Goal: Information Seeking & Learning: Learn about a topic

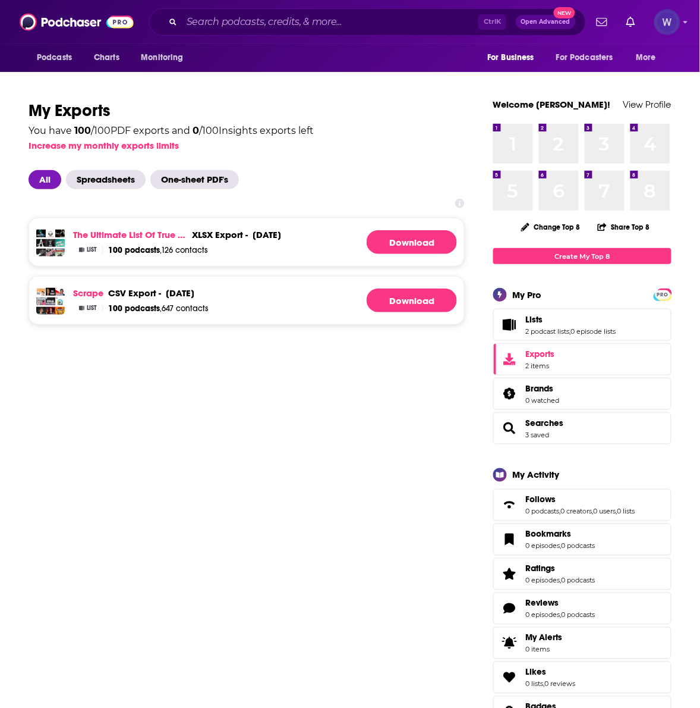
click at [67, 54] on span "Podcasts" at bounding box center [54, 57] width 35 height 17
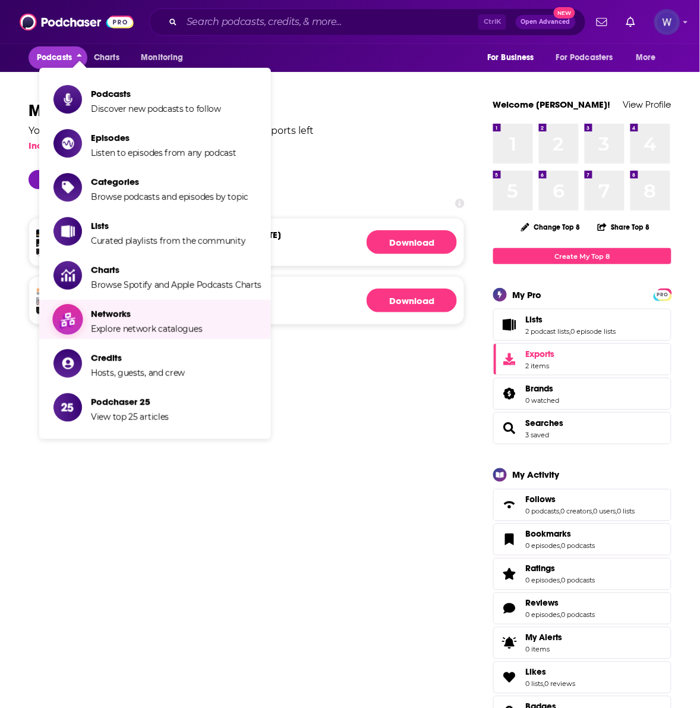
click at [141, 323] on span "Networks Explore network catalogues" at bounding box center [146, 319] width 111 height 30
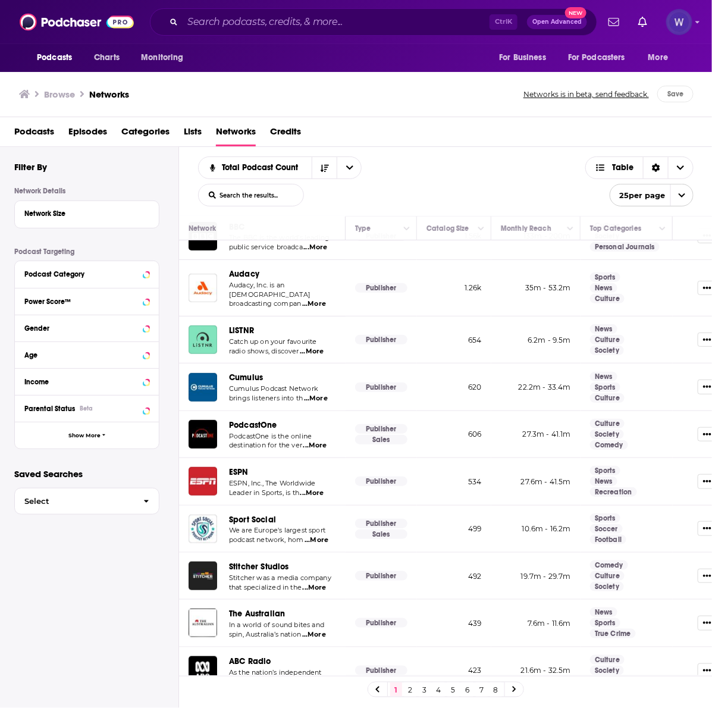
scroll to position [198, 0]
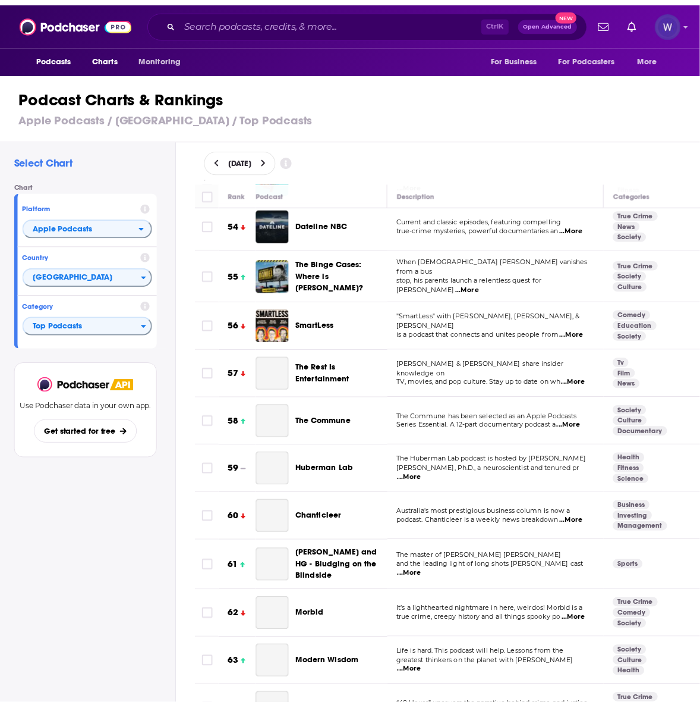
scroll to position [2774, 0]
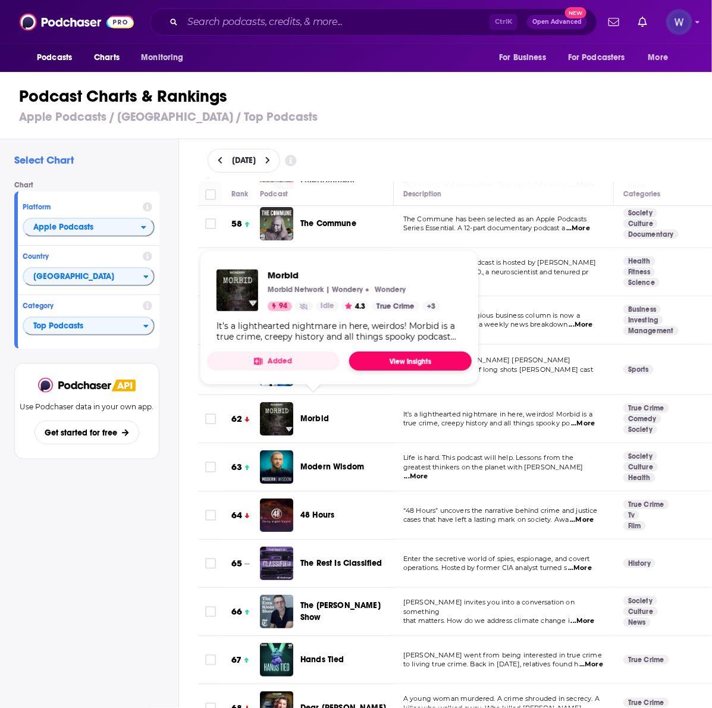
click at [402, 356] on link "View Insights" at bounding box center [410, 360] width 122 height 19
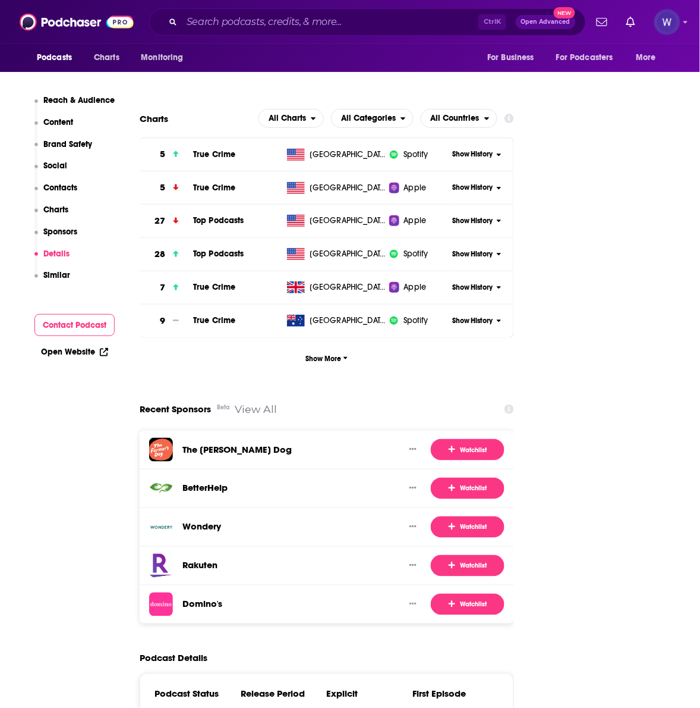
scroll to position [1784, 0]
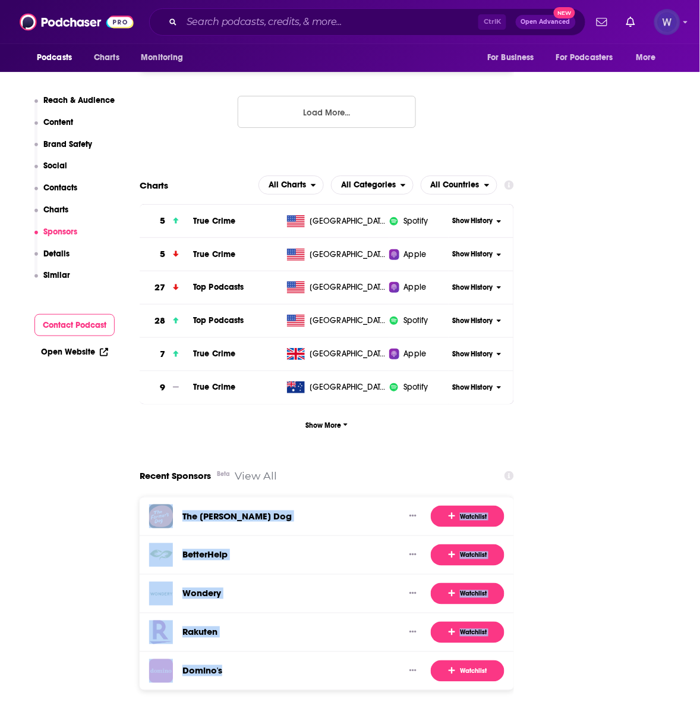
drag, startPoint x: 235, startPoint y: 601, endPoint x: 159, endPoint y: 457, distance: 163.6
click at [159, 496] on div "The [PERSON_NAME] Dog Watchlist BetterHelp Watchlist Wondery Watchlist Rakuten …" at bounding box center [327, 593] width 375 height 194
copy div "The [PERSON_NAME] Dog Watchlist BetterHelp Watchlist Wondery Watchlist Rakuten …"
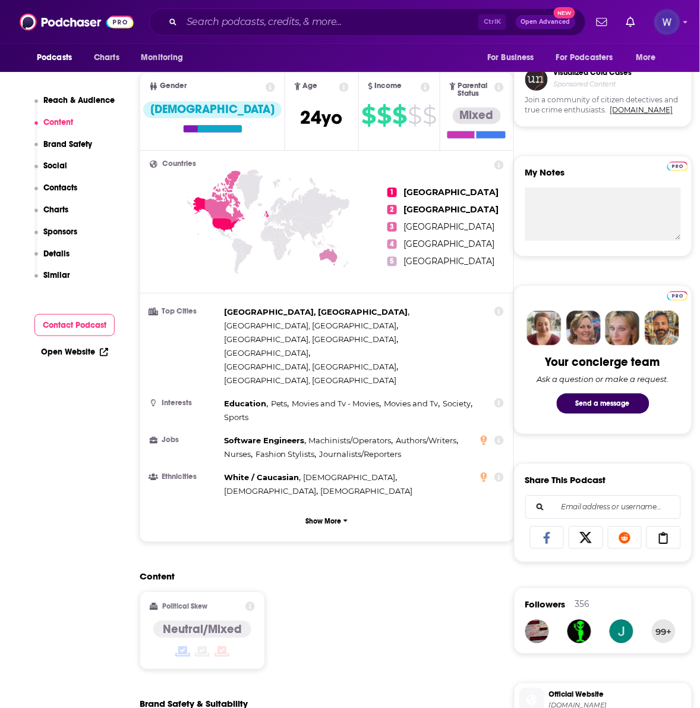
scroll to position [396, 0]
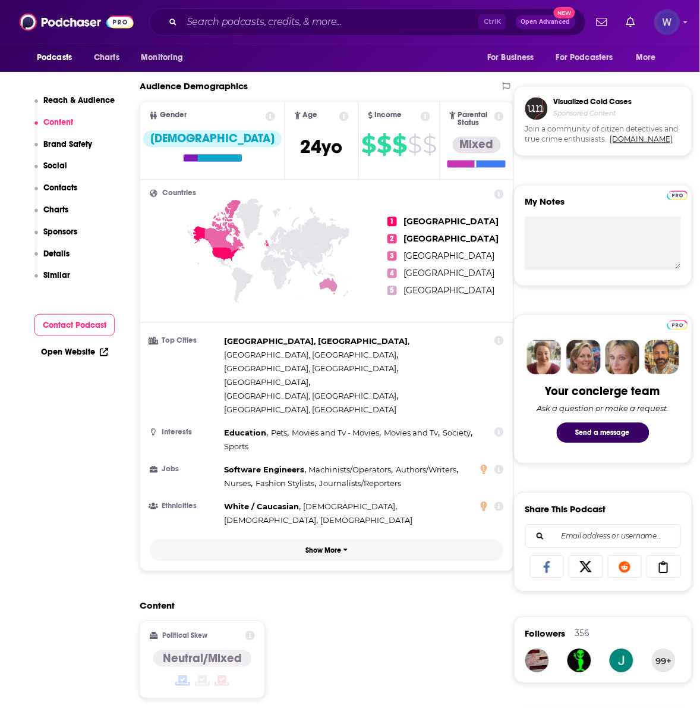
click at [327, 546] on p "Show More" at bounding box center [324, 550] width 36 height 8
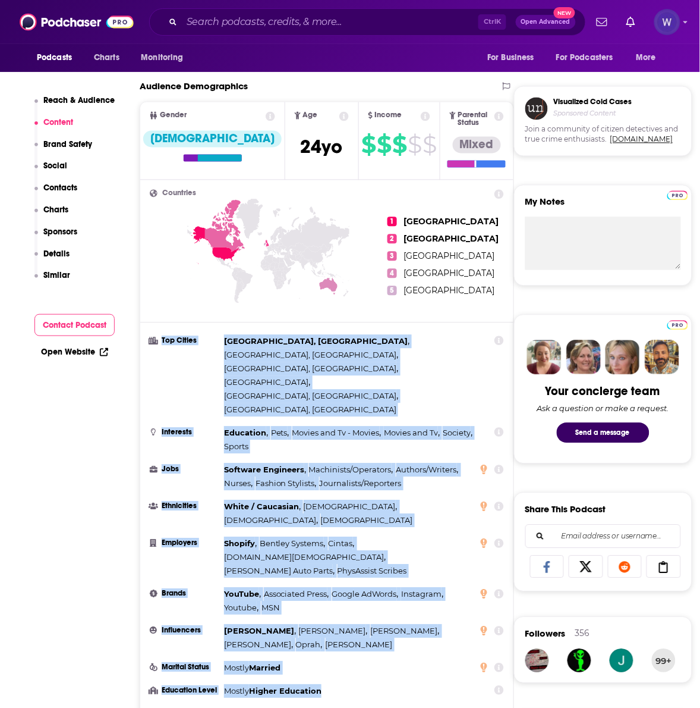
drag, startPoint x: 335, startPoint y: 609, endPoint x: 144, endPoint y: 344, distance: 326.9
click at [144, 344] on div "Countries 1 [GEOGRAPHIC_DATA] 2 [GEOGRAPHIC_DATA] 3 [GEOGRAPHIC_DATA] 4 [GEOGRA…" at bounding box center [326, 460] width 373 height 561
copy ul "Top Cities [GEOGRAPHIC_DATA], [GEOGRAPHIC_DATA] , [GEOGRAPHIC_DATA], [GEOGRAPHI…"
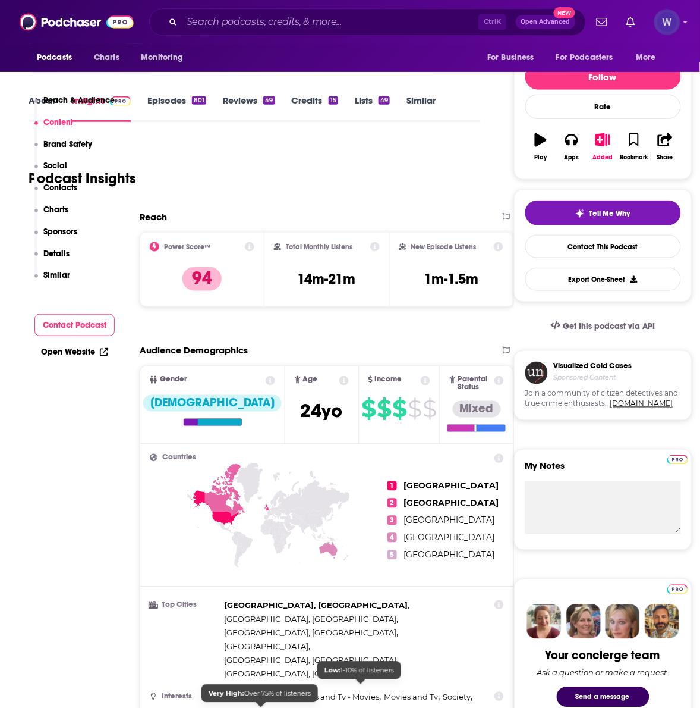
scroll to position [0, 0]
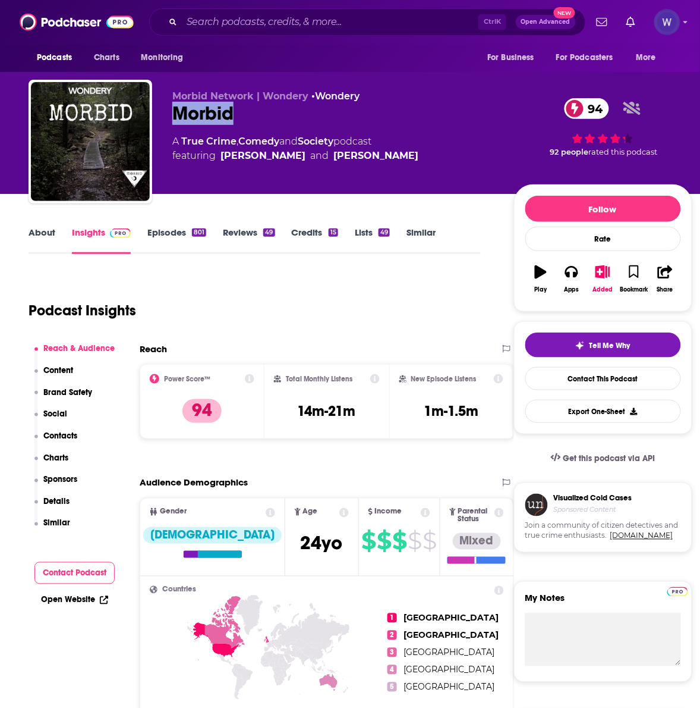
drag, startPoint x: 230, startPoint y: 114, endPoint x: 171, endPoint y: 114, distance: 58.9
click at [171, 114] on div "Morbid Network | Wondery • Wondery Morbid 94 A True Crime , Comedy and Society …" at bounding box center [361, 144] width 664 height 128
copy h2 "Morbid"
click at [186, 410] on p "94" at bounding box center [202, 411] width 39 height 24
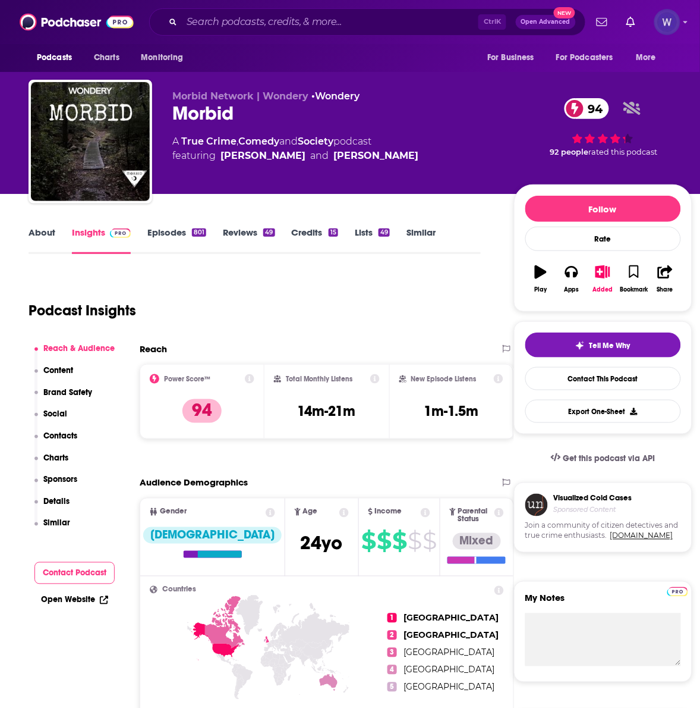
click at [249, 376] on icon at bounding box center [250, 379] width 10 height 10
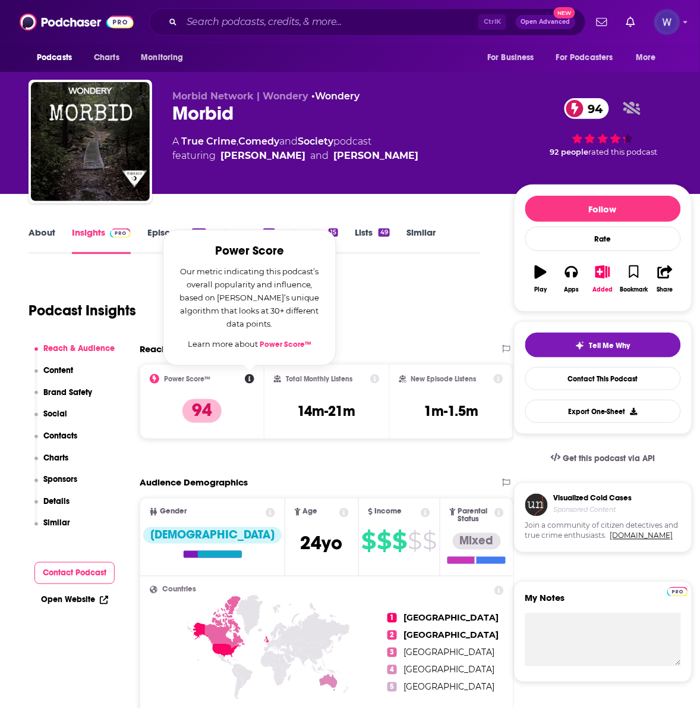
click at [390, 327] on div "Podcast Insights" at bounding box center [250, 303] width 443 height 61
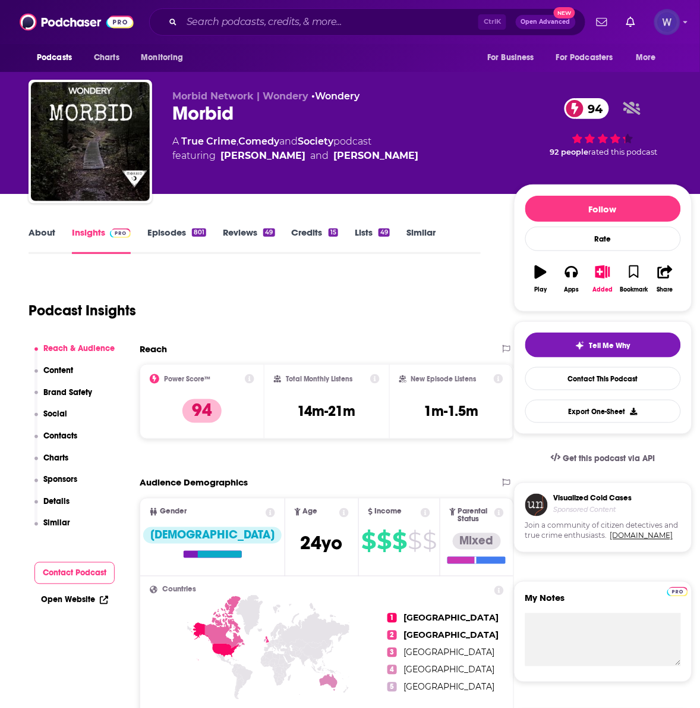
click at [379, 378] on icon at bounding box center [375, 379] width 10 height 10
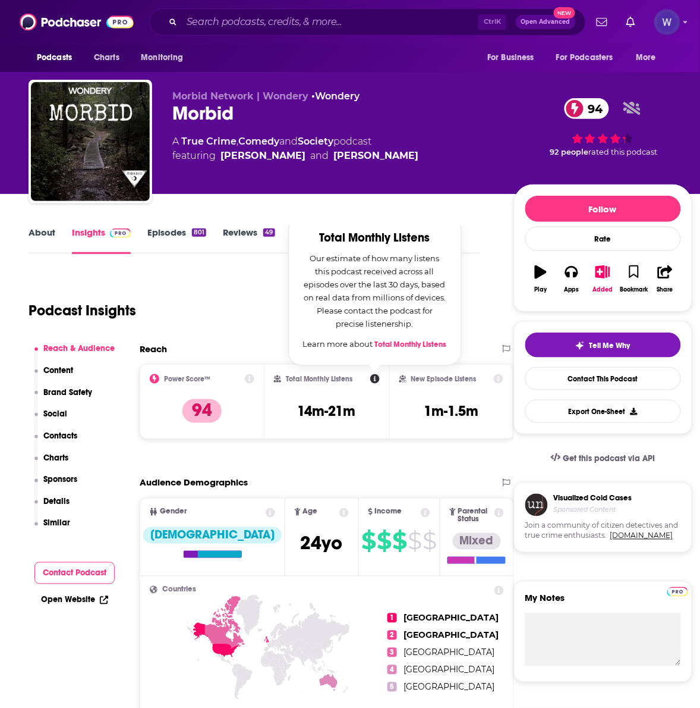
click at [254, 290] on div "Podcast Insights" at bounding box center [250, 303] width 443 height 61
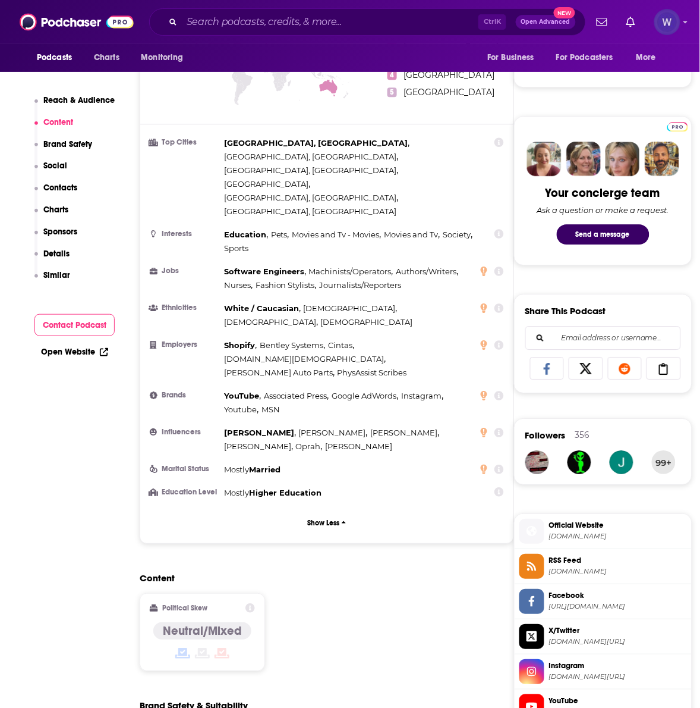
scroll to position [198, 0]
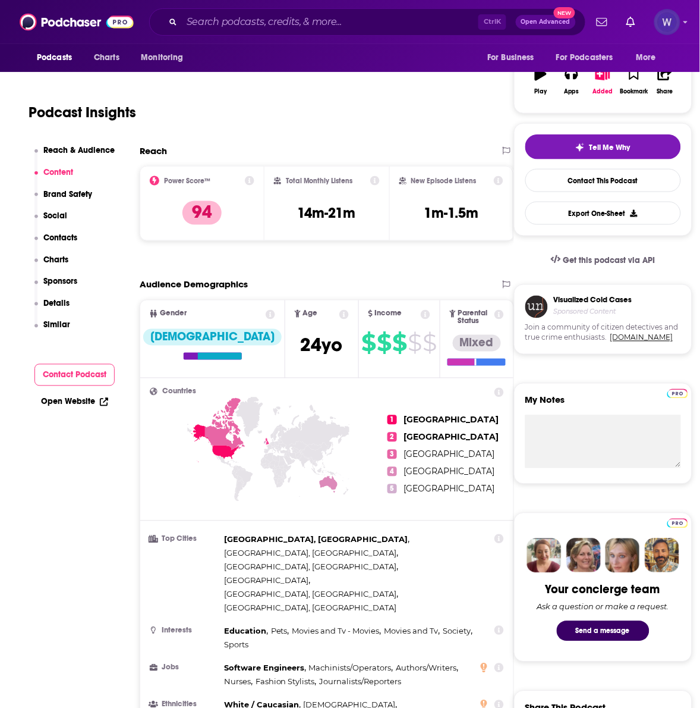
click at [402, 249] on div "Reach Power Score™ 94 Total Monthly Listens 14m-21m New Episode Listens 1m-1.5m" at bounding box center [327, 197] width 375 height 105
drag, startPoint x: 363, startPoint y: 214, endPoint x: 290, endPoint y: 212, distance: 73.7
click at [290, 212] on div "Total Monthly Listens 14m-21m" at bounding box center [327, 203] width 106 height 55
copy h3 "14m-21m"
drag, startPoint x: 480, startPoint y: 215, endPoint x: 426, endPoint y: 212, distance: 54.2
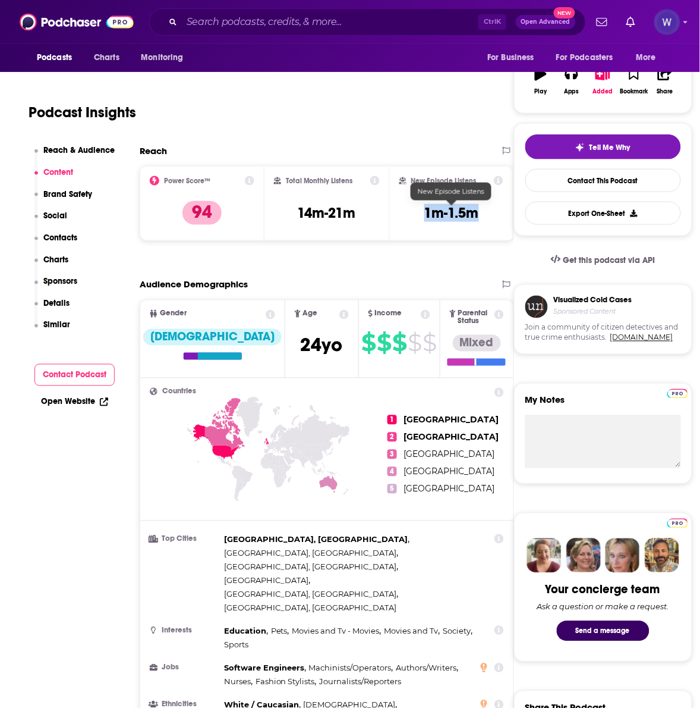
click at [426, 212] on div "New Episode Listens 1m-1.5m" at bounding box center [452, 203] width 105 height 55
copy h3 "1m-1.5m"
drag, startPoint x: 326, startPoint y: 263, endPoint x: 313, endPoint y: 262, distance: 13.2
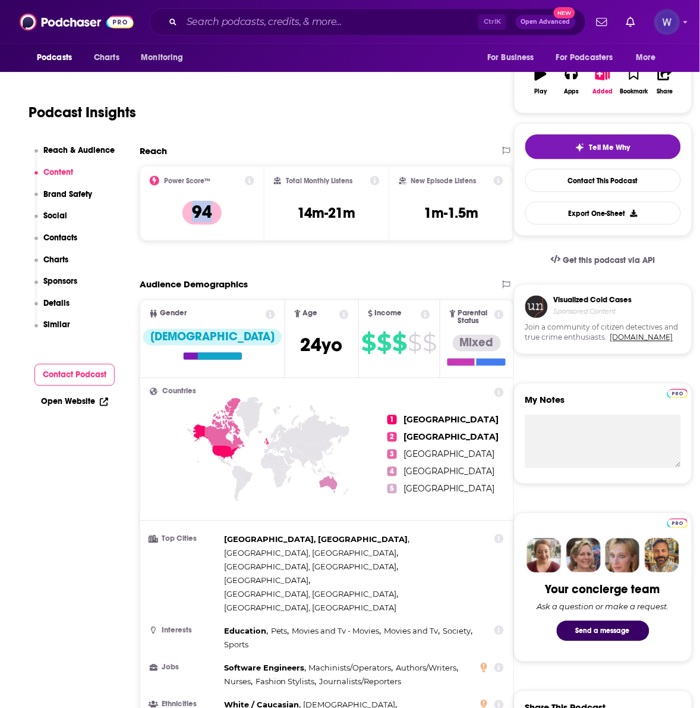
drag, startPoint x: 221, startPoint y: 221, endPoint x: 179, endPoint y: 209, distance: 43.1
click at [179, 209] on div "Power Score™ 94" at bounding box center [202, 203] width 105 height 55
copy p "94"
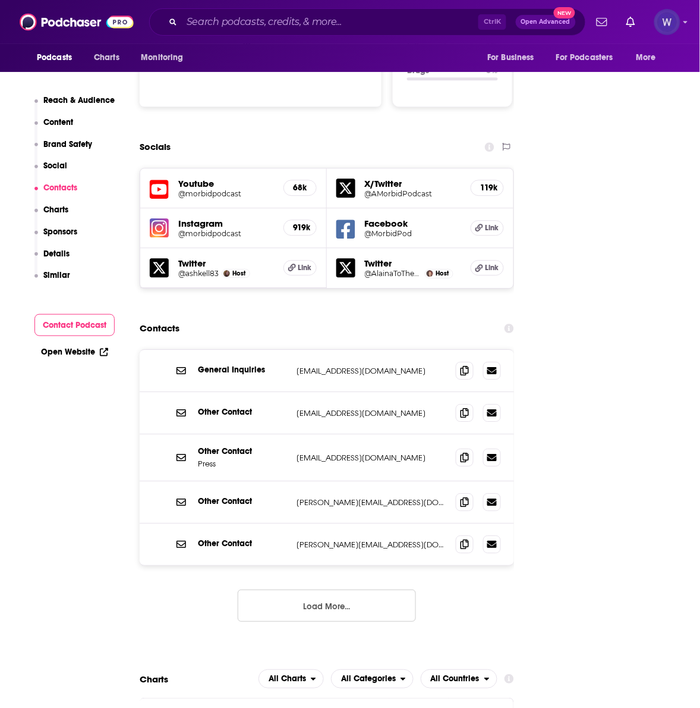
scroll to position [1387, 0]
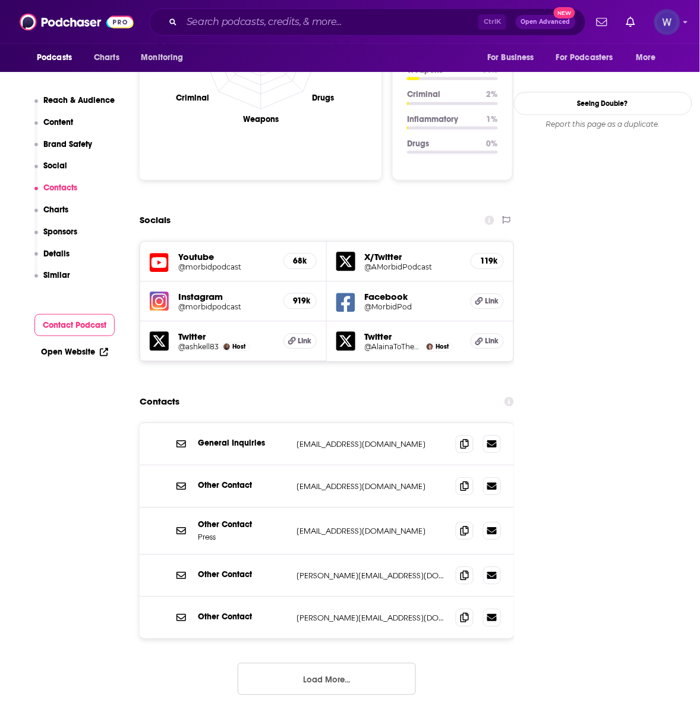
click at [463, 439] on icon at bounding box center [465, 444] width 8 height 10
click at [461, 612] on icon at bounding box center [465, 617] width 8 height 10
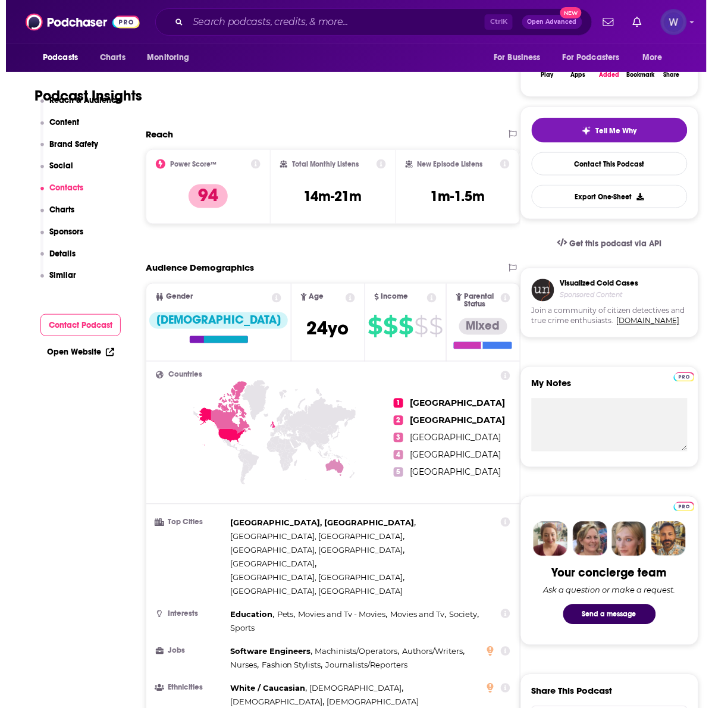
scroll to position [0, 0]
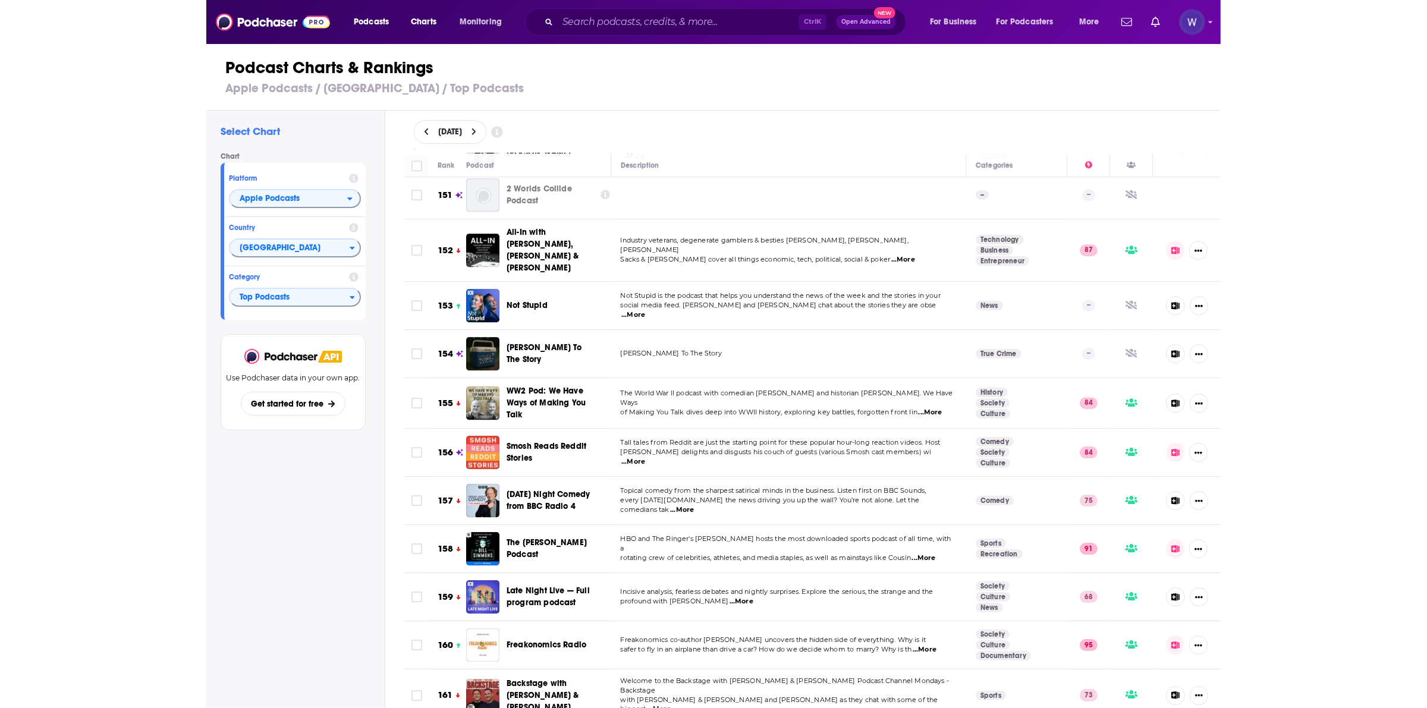
scroll to position [7382, 0]
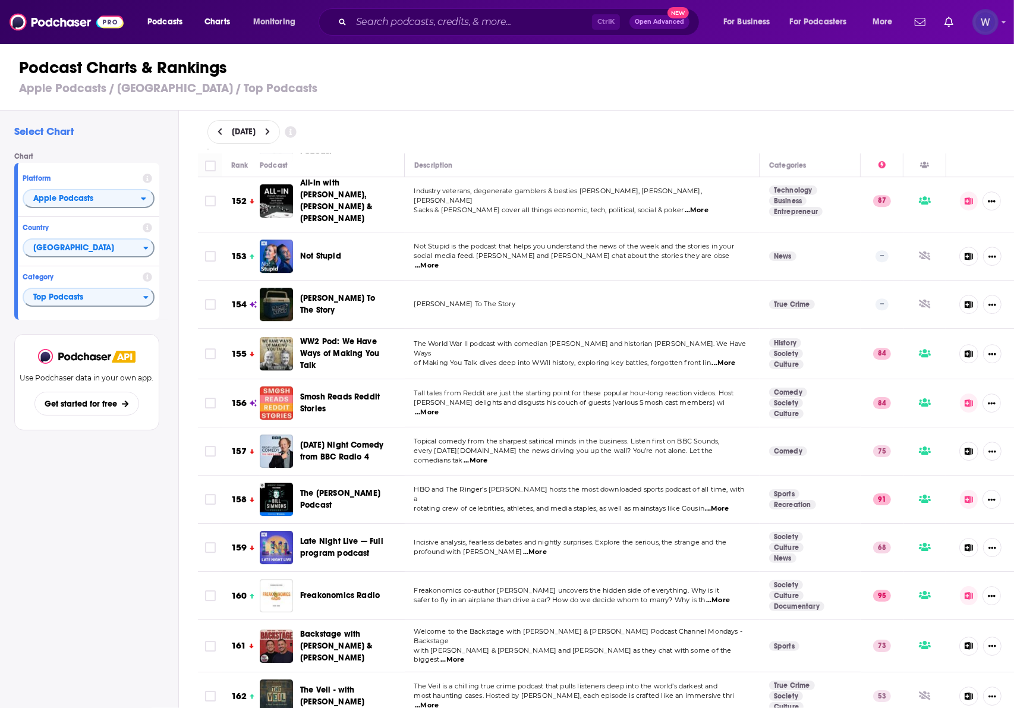
click at [711, 105] on div "Podcast Charts & Rankings Apple Podcasts / [GEOGRAPHIC_DATA] / Top Podcasts" at bounding box center [512, 77] width 1024 height 68
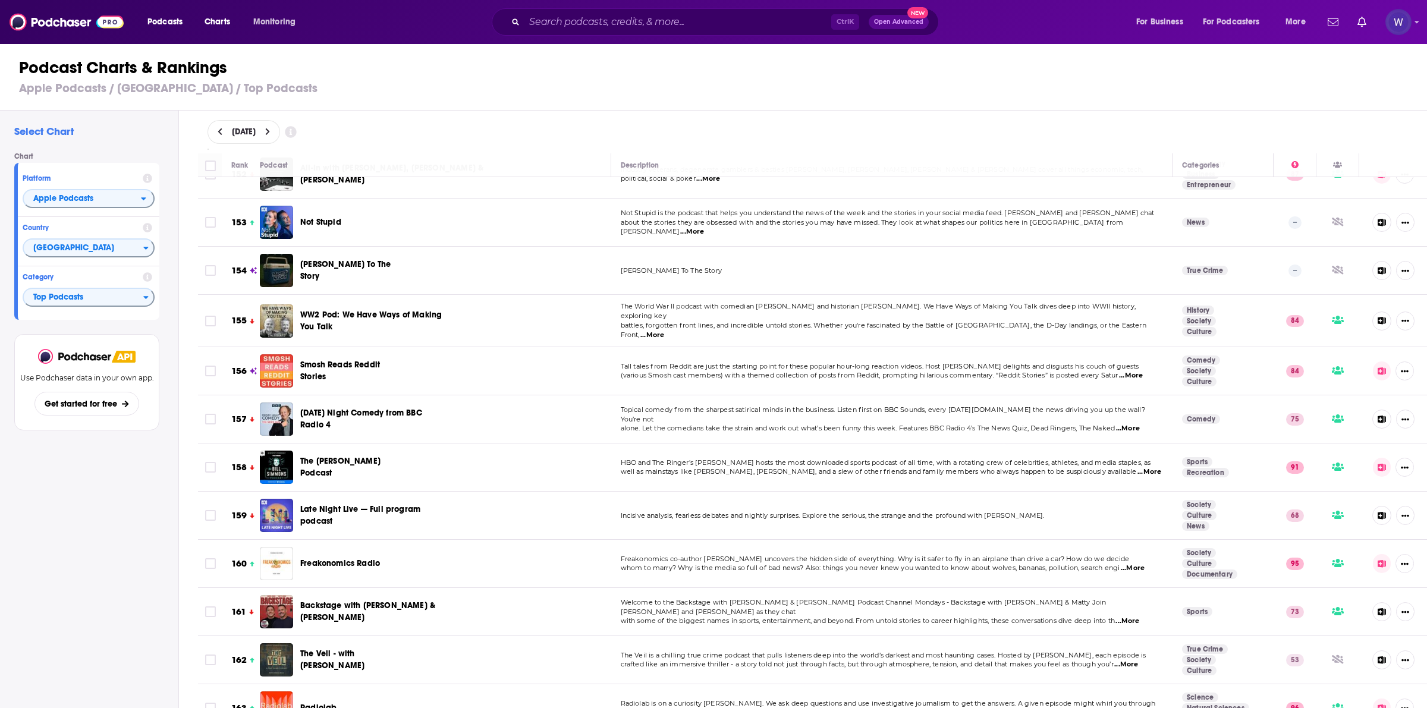
scroll to position [7333, 0]
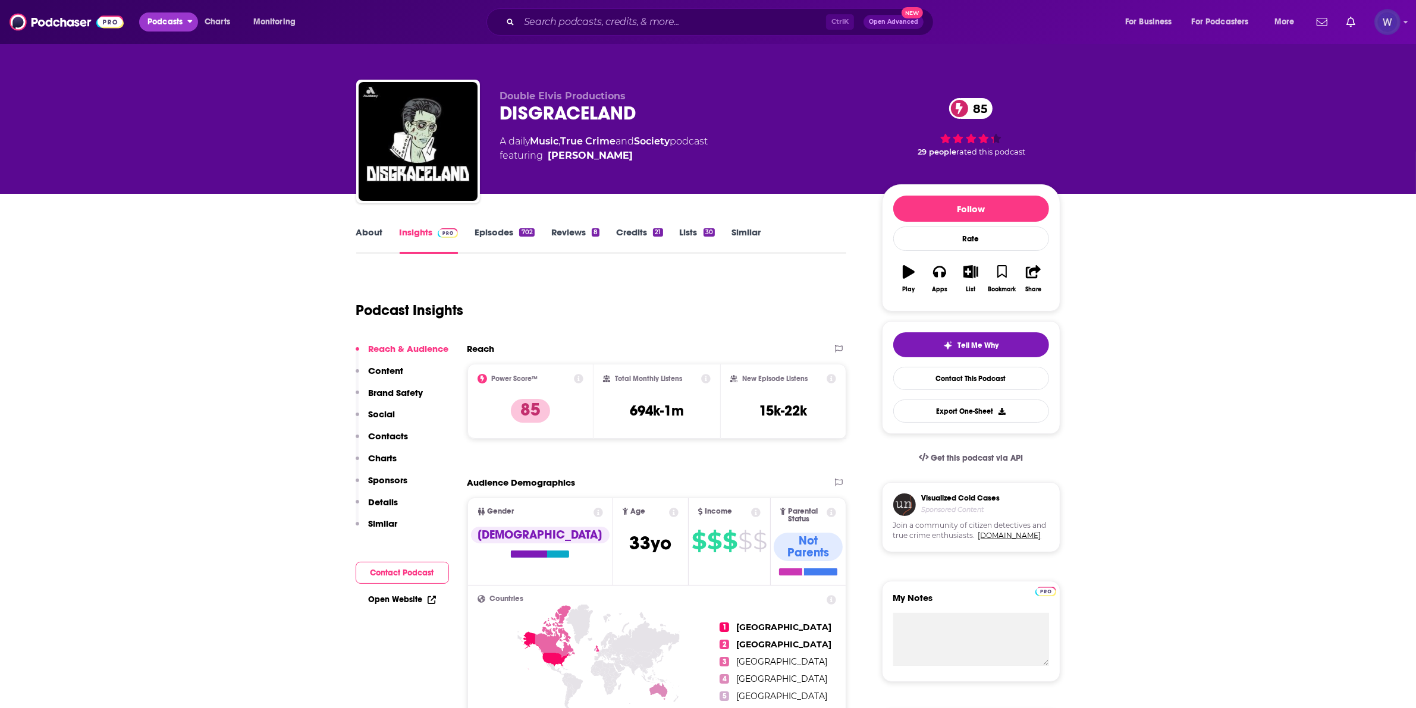
click at [161, 14] on span "Podcasts" at bounding box center [164, 22] width 35 height 17
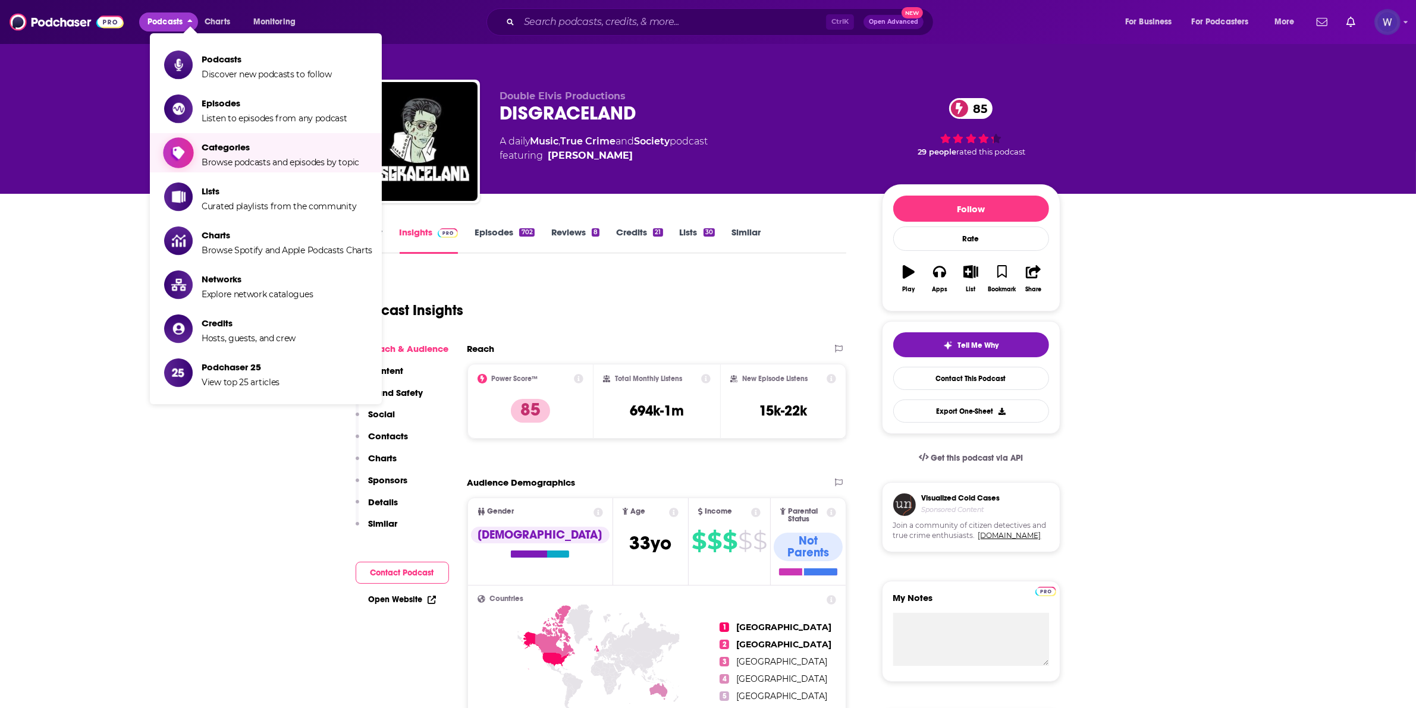
click at [234, 158] on span "Browse podcasts and episodes by topic" at bounding box center [281, 162] width 158 height 11
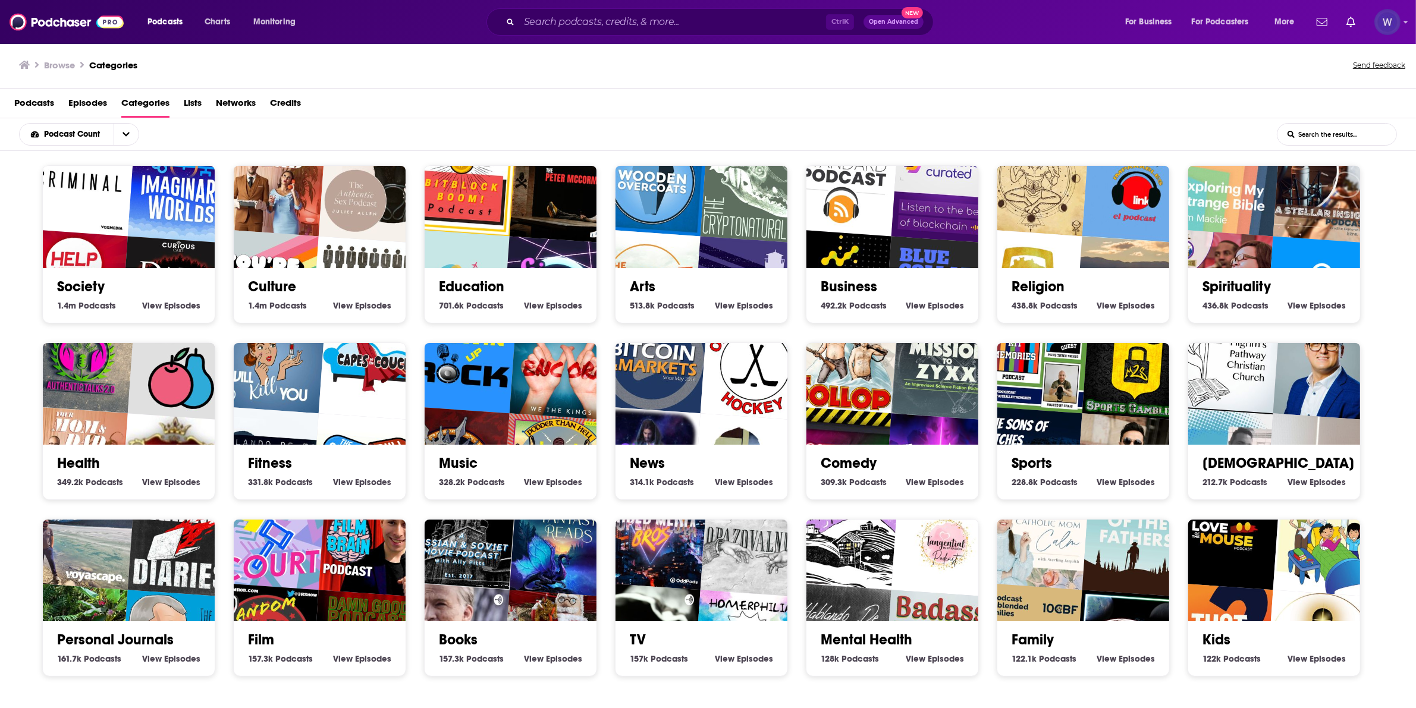
click at [480, 235] on img "The Remotise Podcast" at bounding box center [454, 284] width 110 height 110
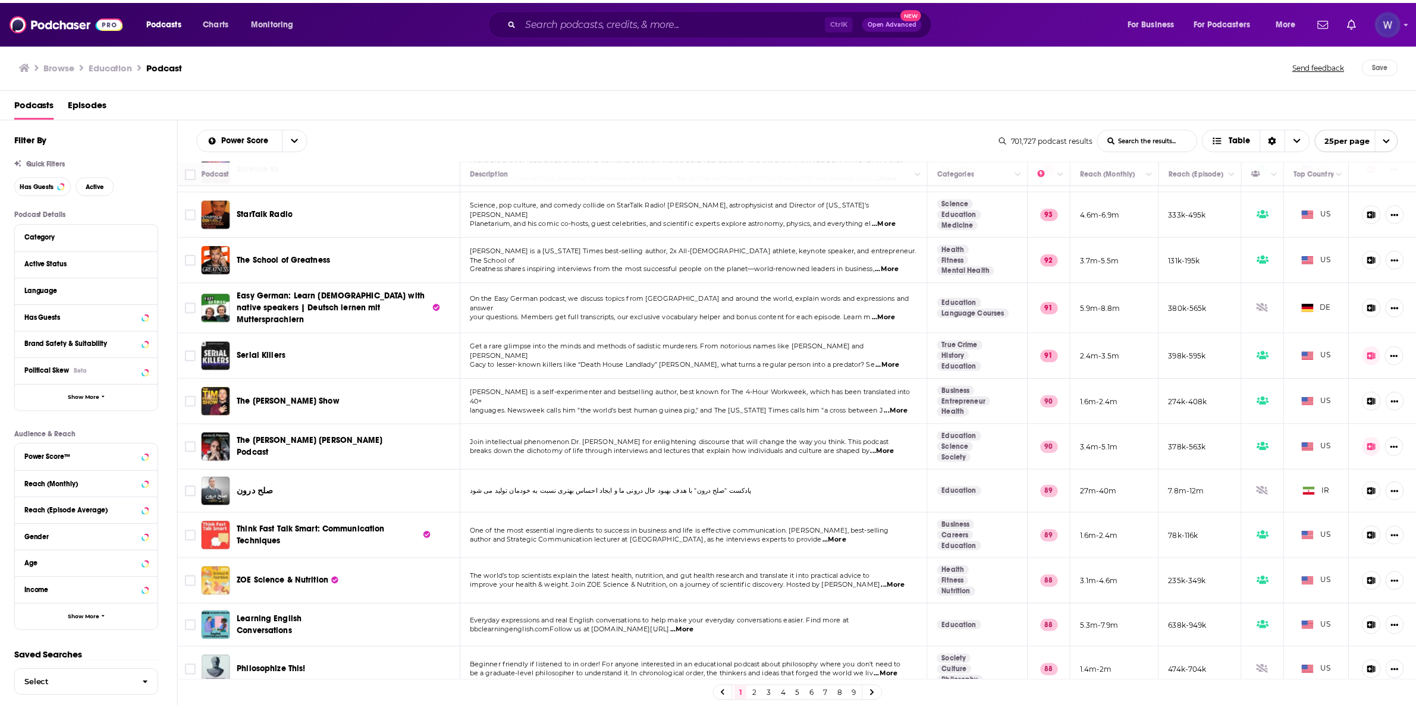
scroll to position [635, 0]
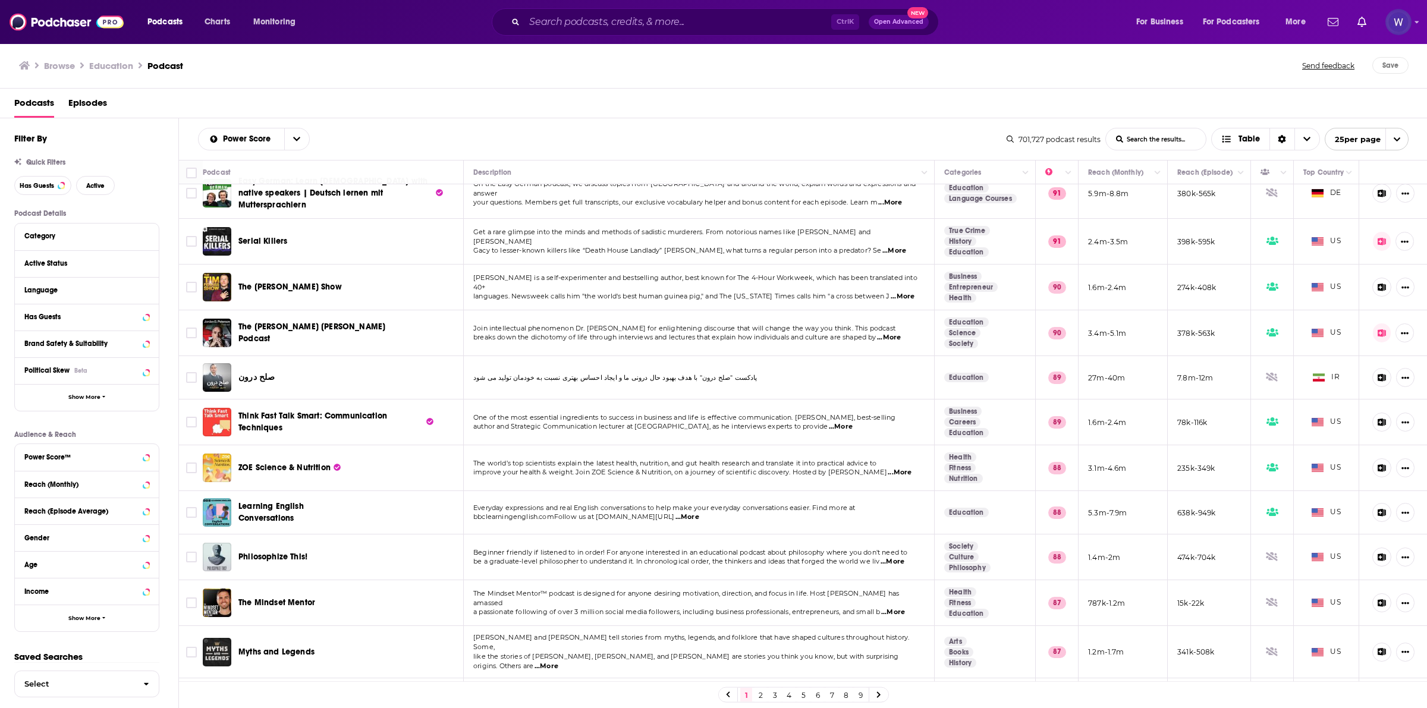
click at [107, 67] on h1 "Education" at bounding box center [111, 65] width 44 height 11
click at [115, 64] on h1 "Education" at bounding box center [111, 65] width 44 height 11
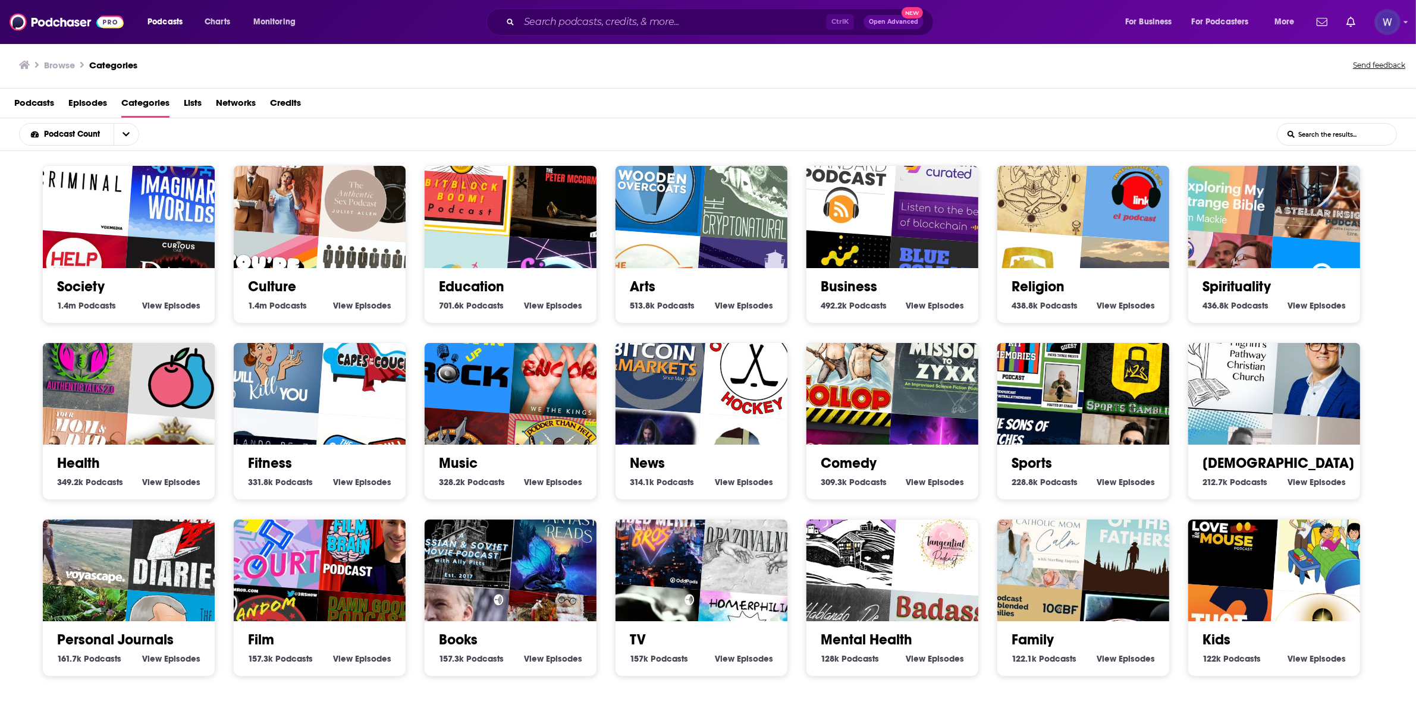
click at [441, 238] on img "The Remotise Podcast" at bounding box center [454, 284] width 110 height 110
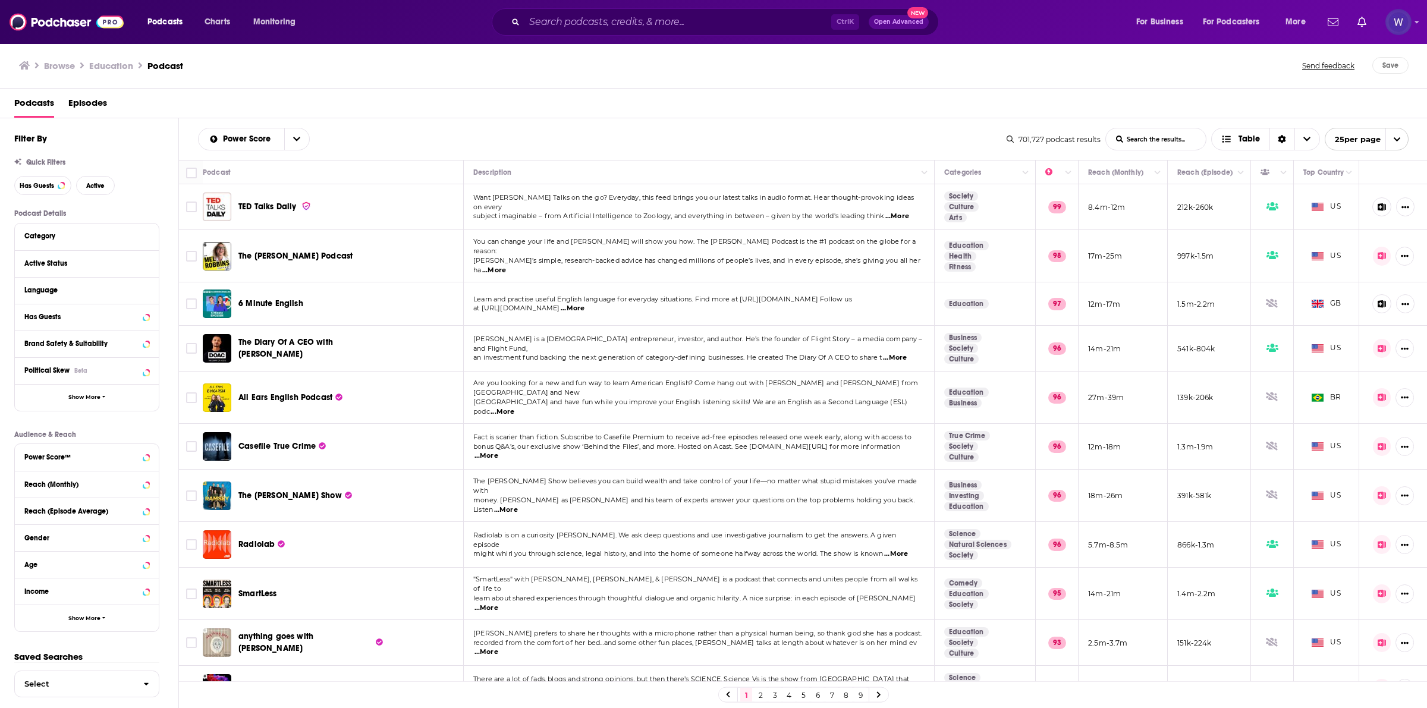
click at [116, 62] on h1 "Education" at bounding box center [111, 65] width 44 height 11
click at [115, 64] on h1 "Education" at bounding box center [111, 65] width 44 height 11
click at [225, 84] on div "Browse Education Podcast Send feedback Save" at bounding box center [714, 66] width 1428 height 46
click at [215, 22] on span "Charts" at bounding box center [218, 22] width 26 height 17
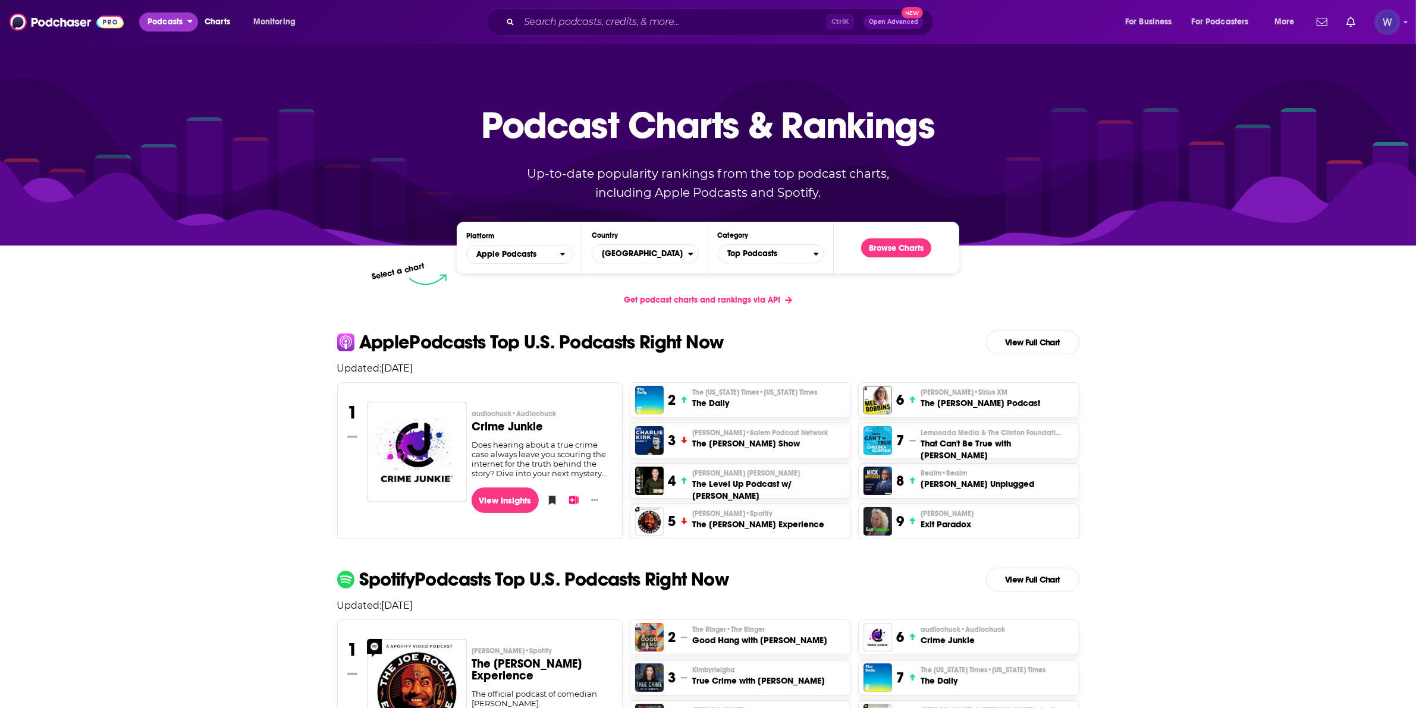
click at [166, 23] on span "Podcasts" at bounding box center [164, 22] width 35 height 17
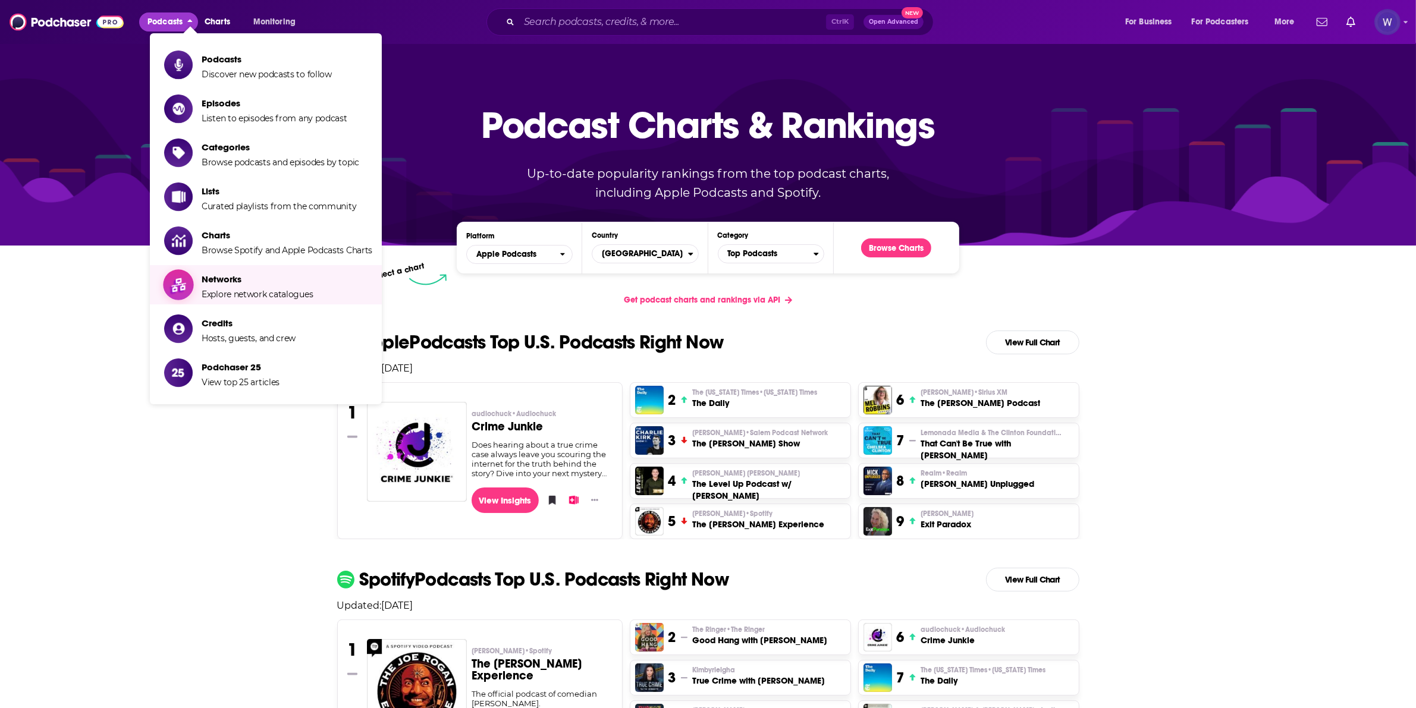
click at [249, 295] on span "Explore network catalogues" at bounding box center [257, 294] width 111 height 11
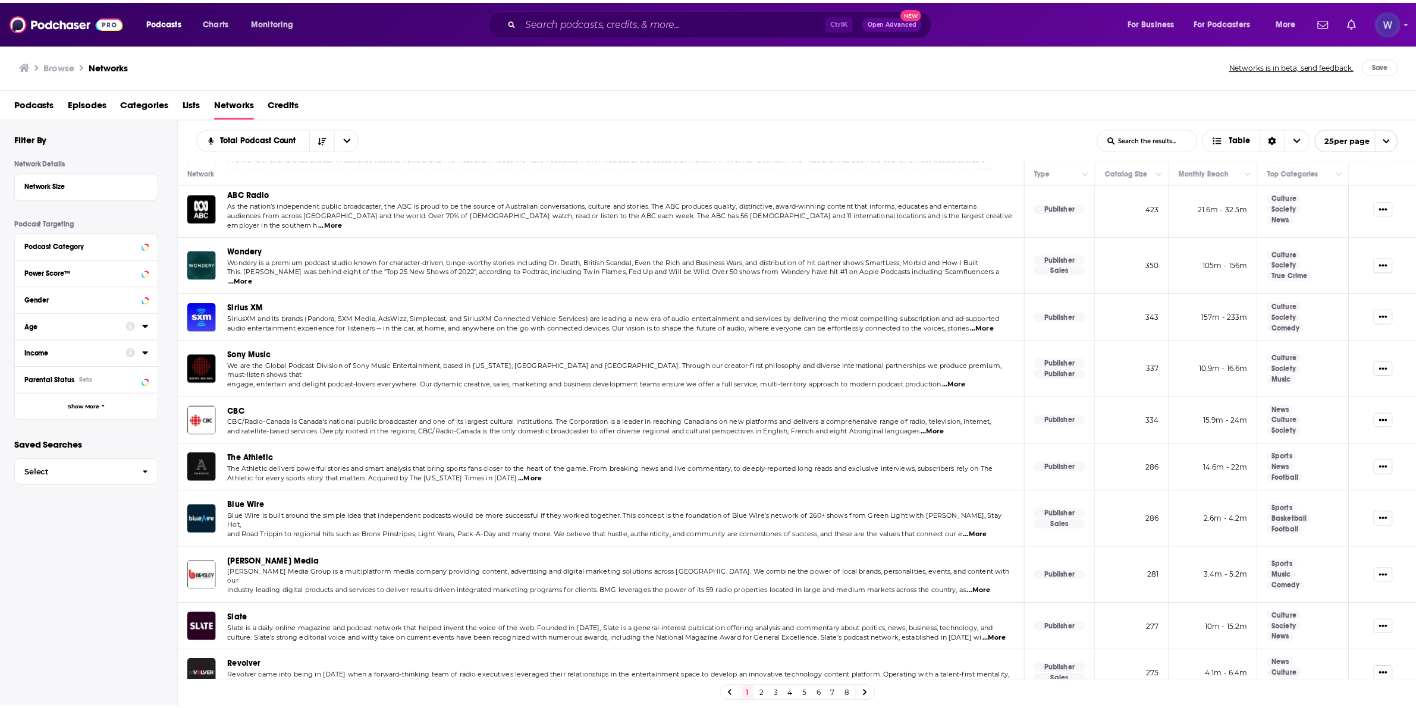
scroll to position [679, 0]
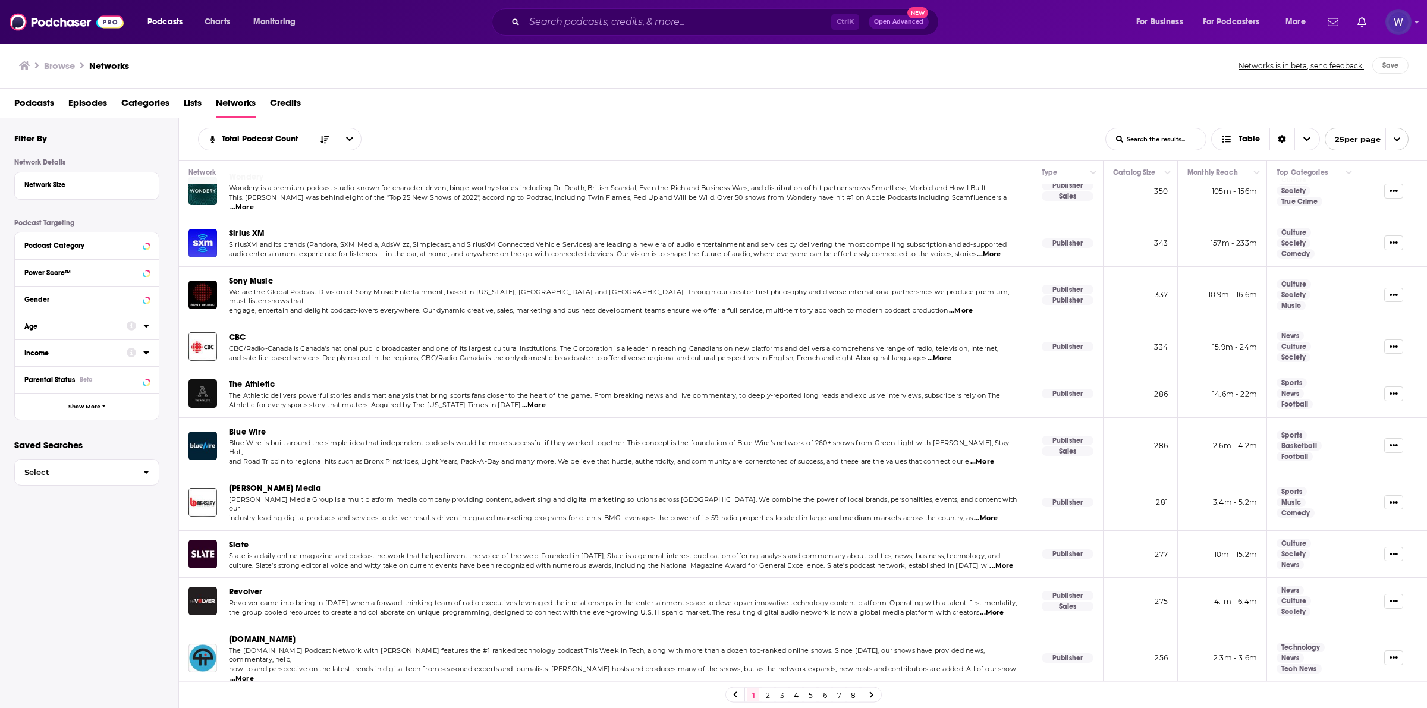
click at [235, 483] on span "Beasley Media" at bounding box center [275, 488] width 92 height 10
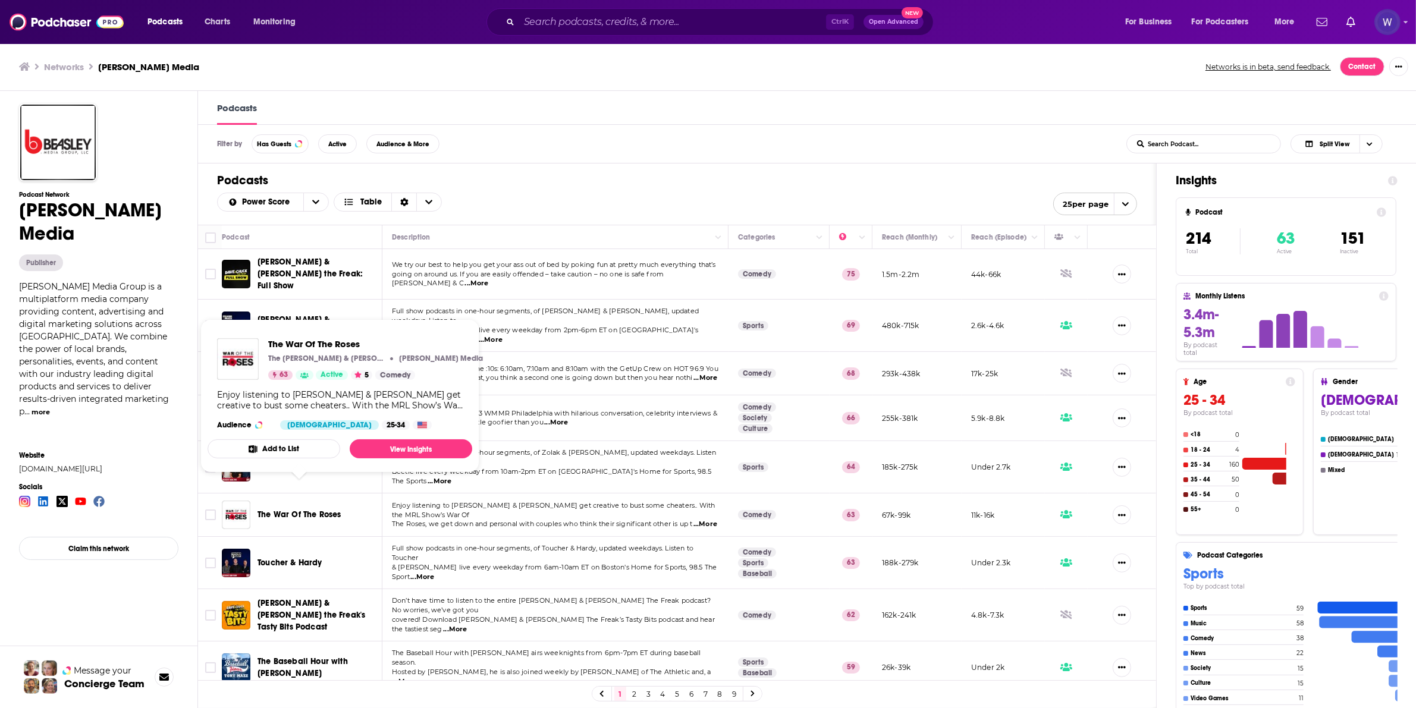
click at [329, 510] on span "The War Of The Roses" at bounding box center [298, 515] width 83 height 10
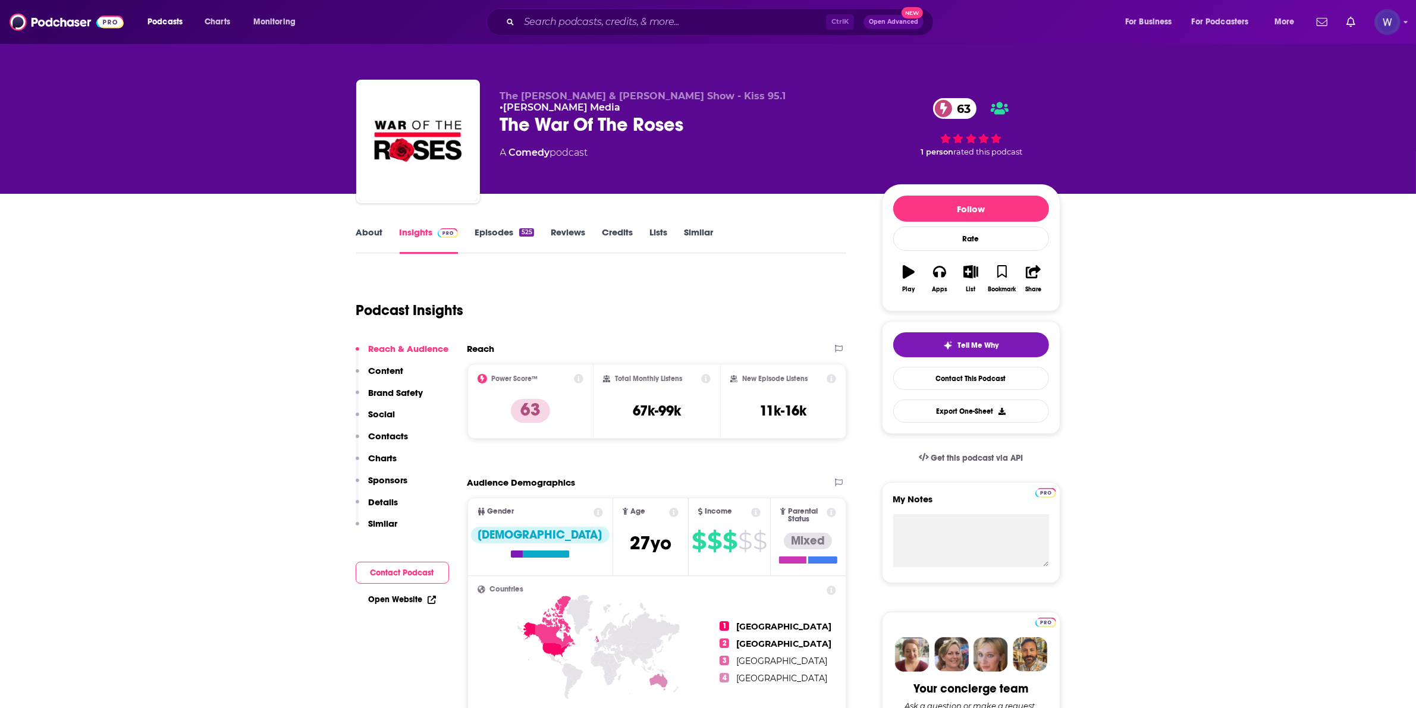
click at [0, 708] on div at bounding box center [0, 708] width 0 height 0
click at [546, 120] on div "The War Of The Roses 63" at bounding box center [681, 124] width 363 height 23
click at [556, 114] on div "The War Of The Roses 63" at bounding box center [681, 124] width 363 height 23
click at [605, 119] on div "The War Of The Roses 63" at bounding box center [681, 124] width 363 height 23
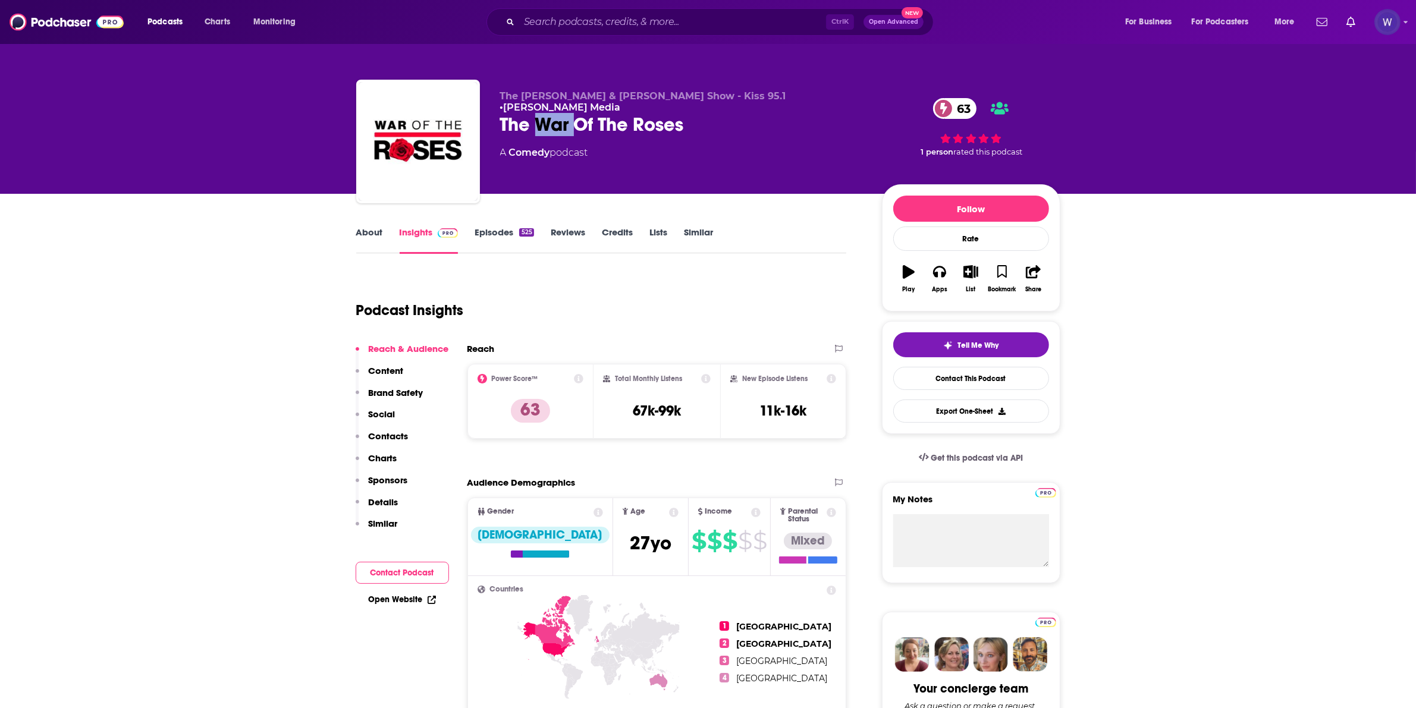
click at [642, 122] on div "The War Of The Roses 63" at bounding box center [681, 124] width 363 height 23
click at [622, 118] on div "The War Of The Roses 63" at bounding box center [681, 124] width 363 height 23
click at [620, 120] on div "The War Of The Roses 63" at bounding box center [681, 124] width 363 height 23
click at [562, 113] on div "The War Of The Roses 63" at bounding box center [681, 124] width 363 height 23
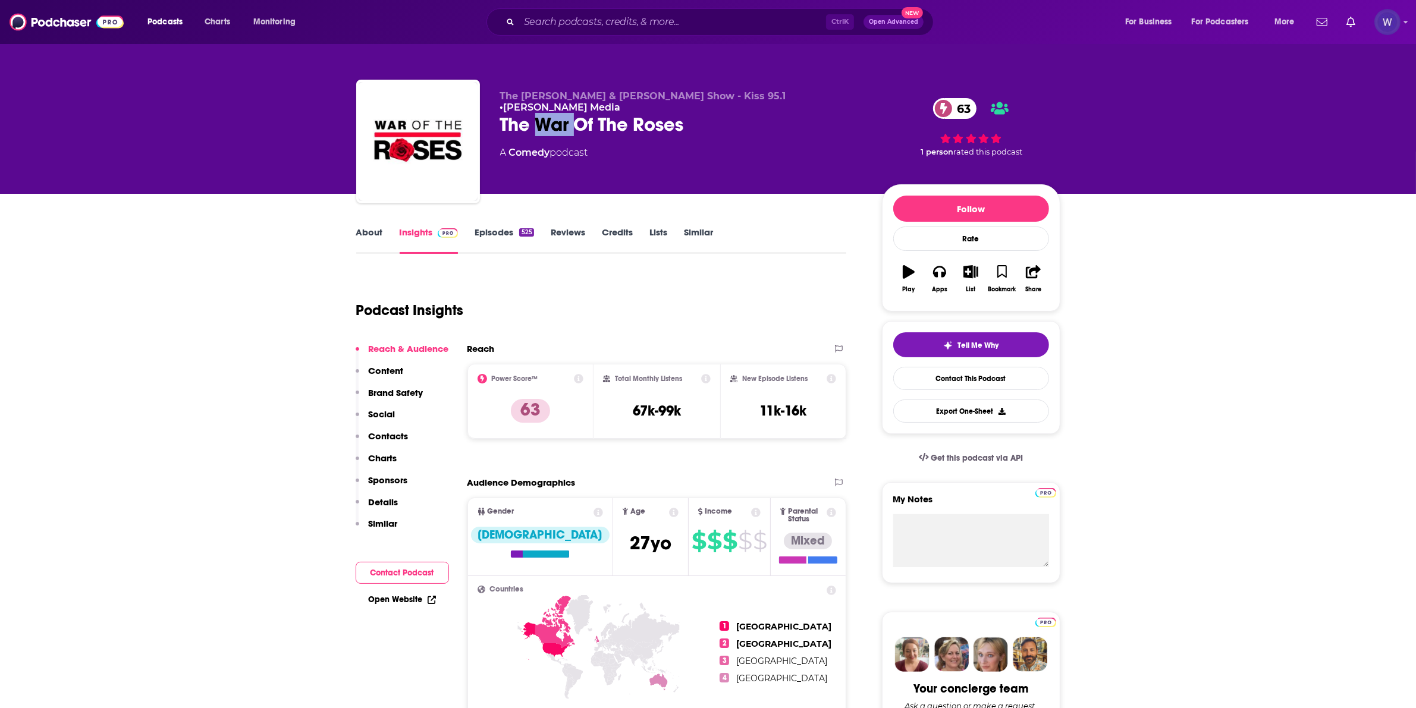
click at [560, 113] on div "The War Of The Roses 63" at bounding box center [681, 124] width 363 height 23
click at [528, 113] on div "The War Of The Roses 63" at bounding box center [681, 124] width 363 height 23
click at [542, 113] on div "The War Of The Roses 63" at bounding box center [681, 124] width 363 height 23
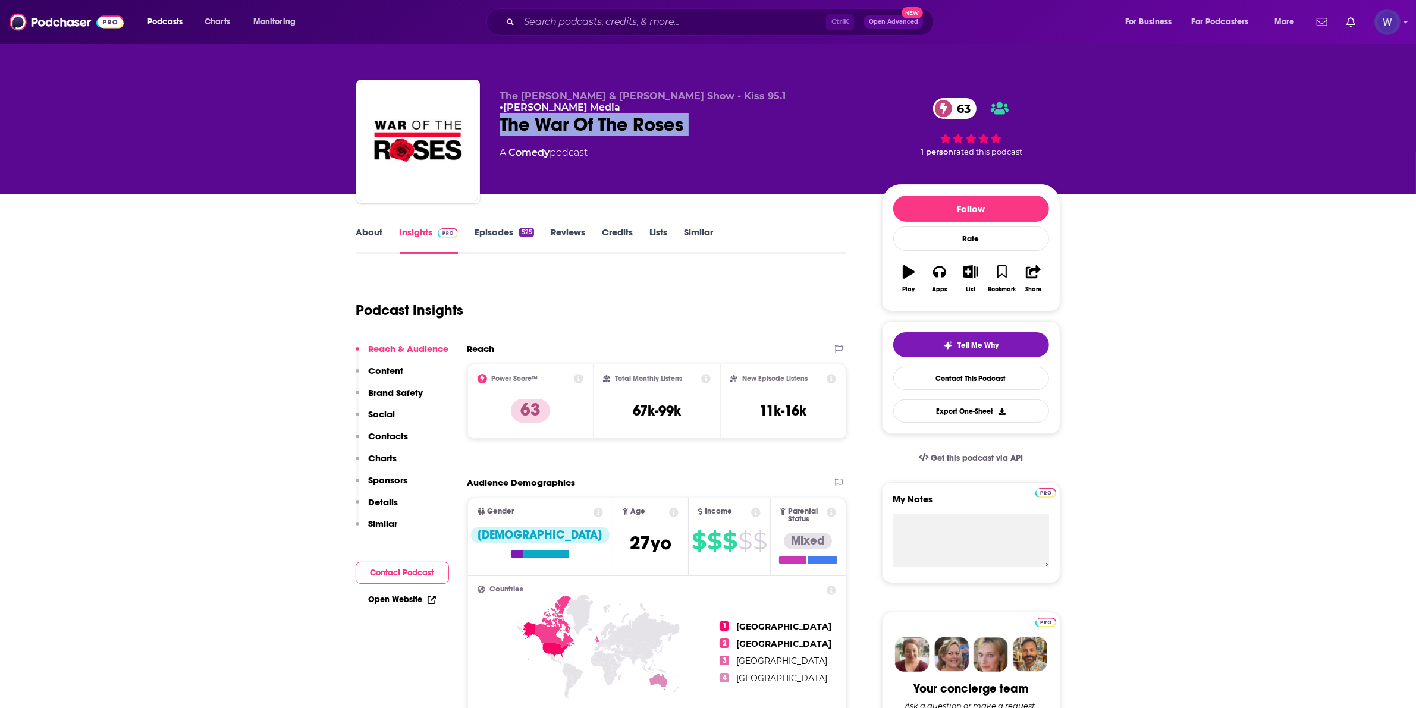
click at [542, 113] on div "The War Of The Roses 63" at bounding box center [681, 124] width 363 height 23
click at [565, 113] on div "The War Of The Roses 63" at bounding box center [681, 124] width 363 height 23
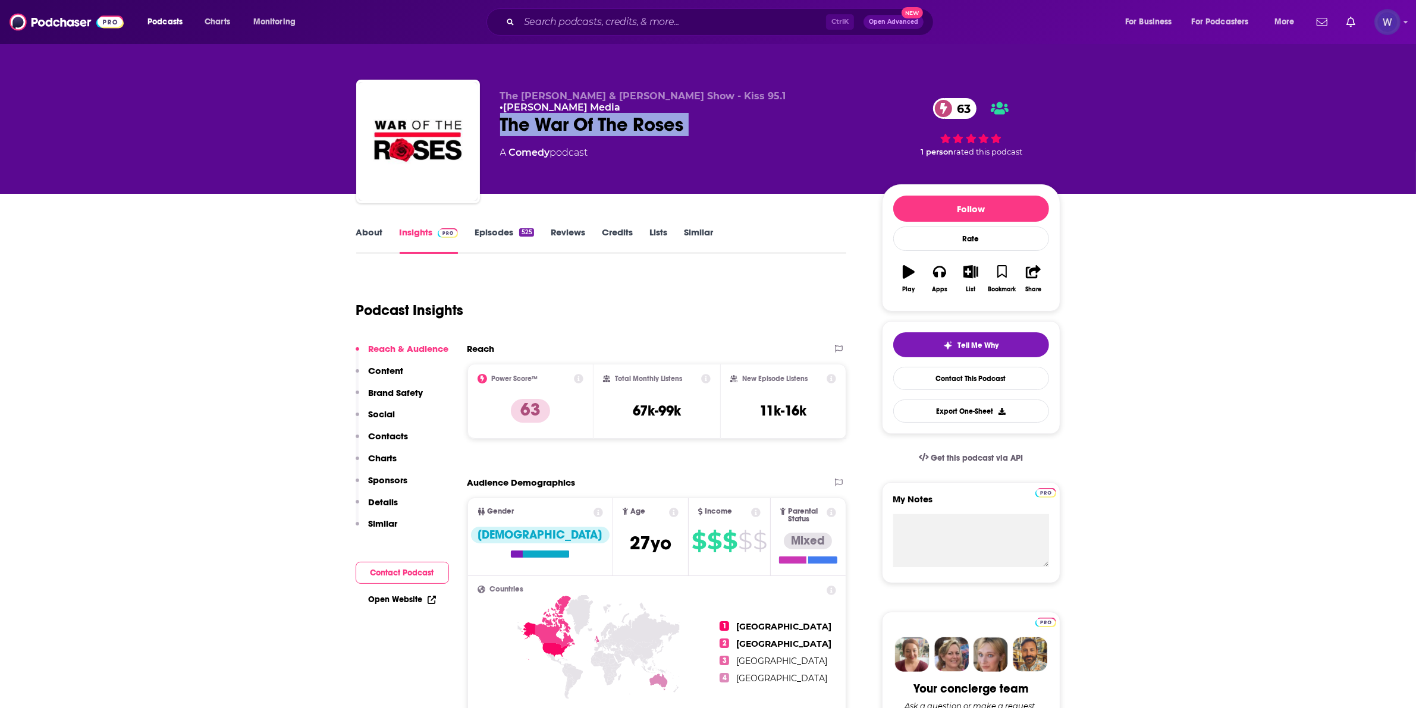
click at [622, 120] on div "The War Of The Roses 63" at bounding box center [681, 124] width 363 height 23
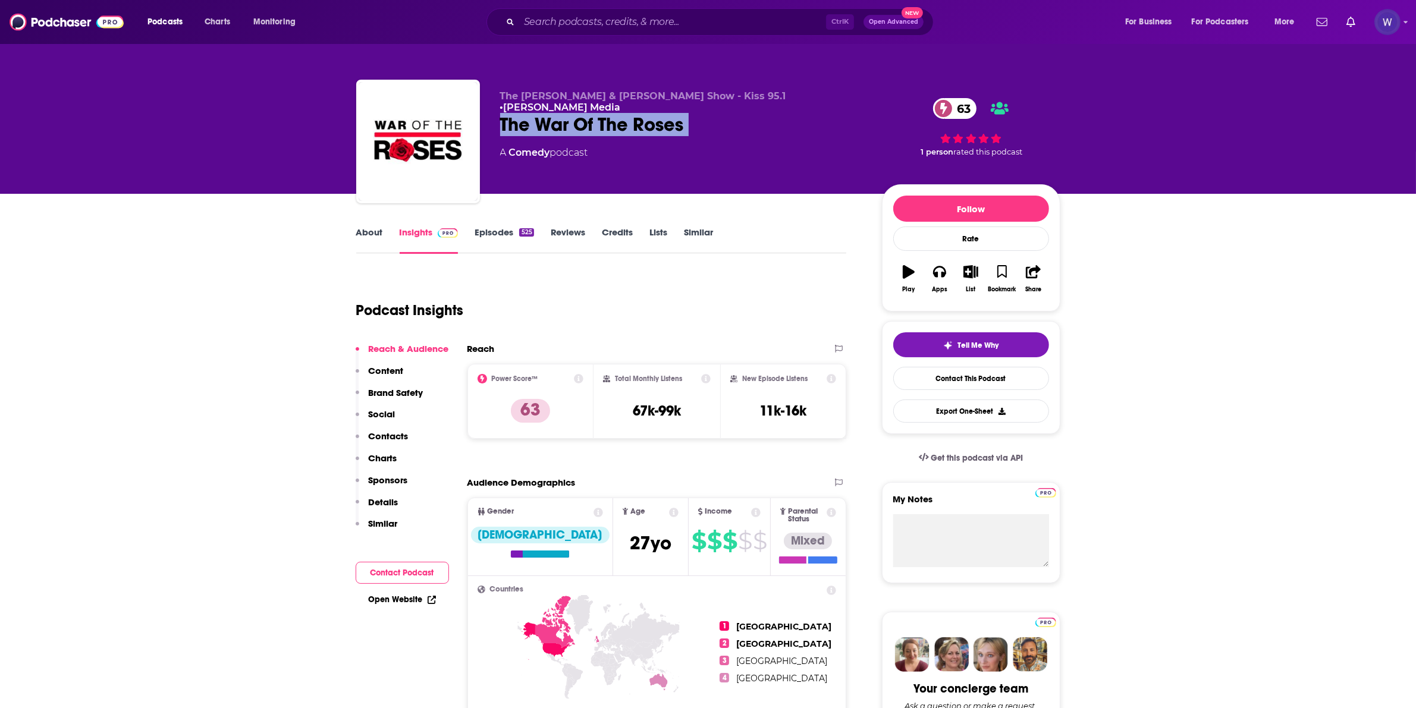
click at [628, 129] on div "The Maney, Roy & LauRen Show - Kiss 95.1 • Beasley Media The War Of The Roses 6…" at bounding box center [681, 137] width 363 height 95
click at [541, 415] on p "63" at bounding box center [530, 411] width 39 height 24
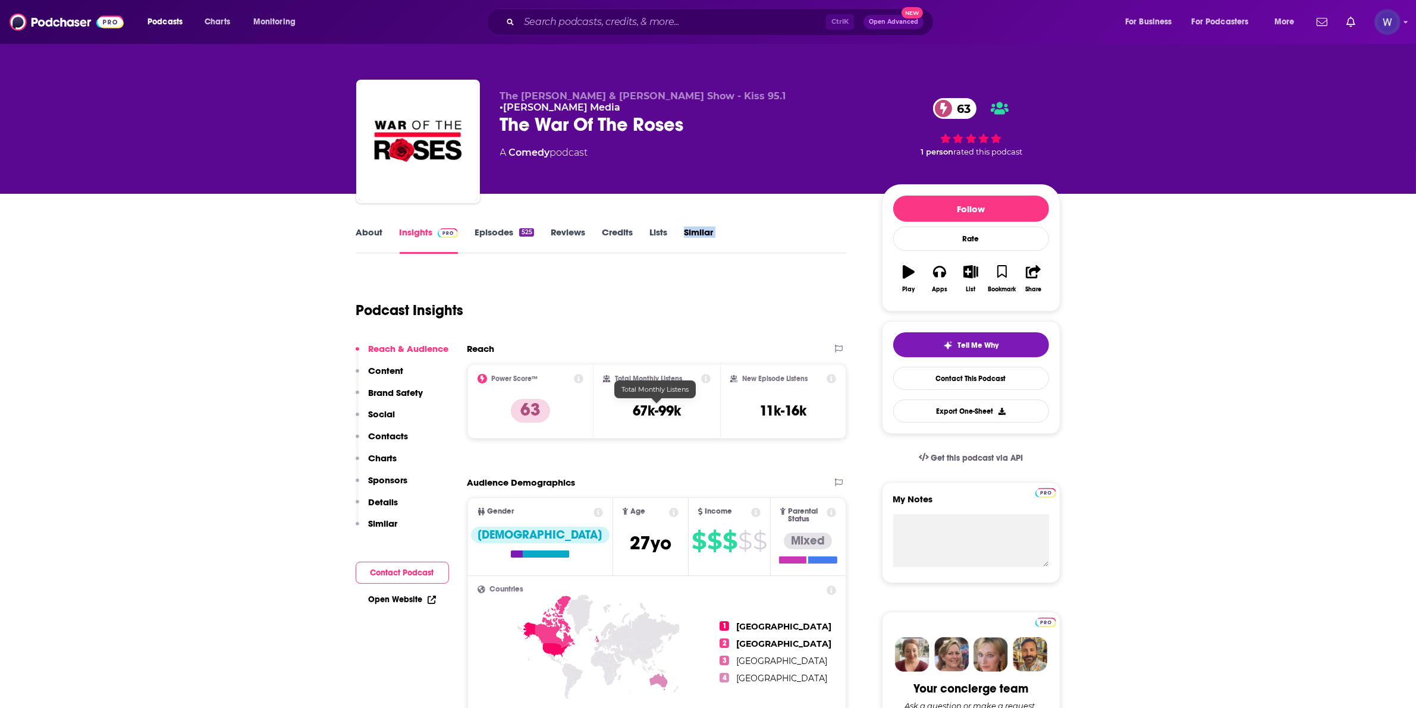
click at [661, 416] on h3 "67k-99k" at bounding box center [657, 411] width 48 height 18
click at [784, 378] on h2 "New Episode Listens" at bounding box center [774, 379] width 65 height 8
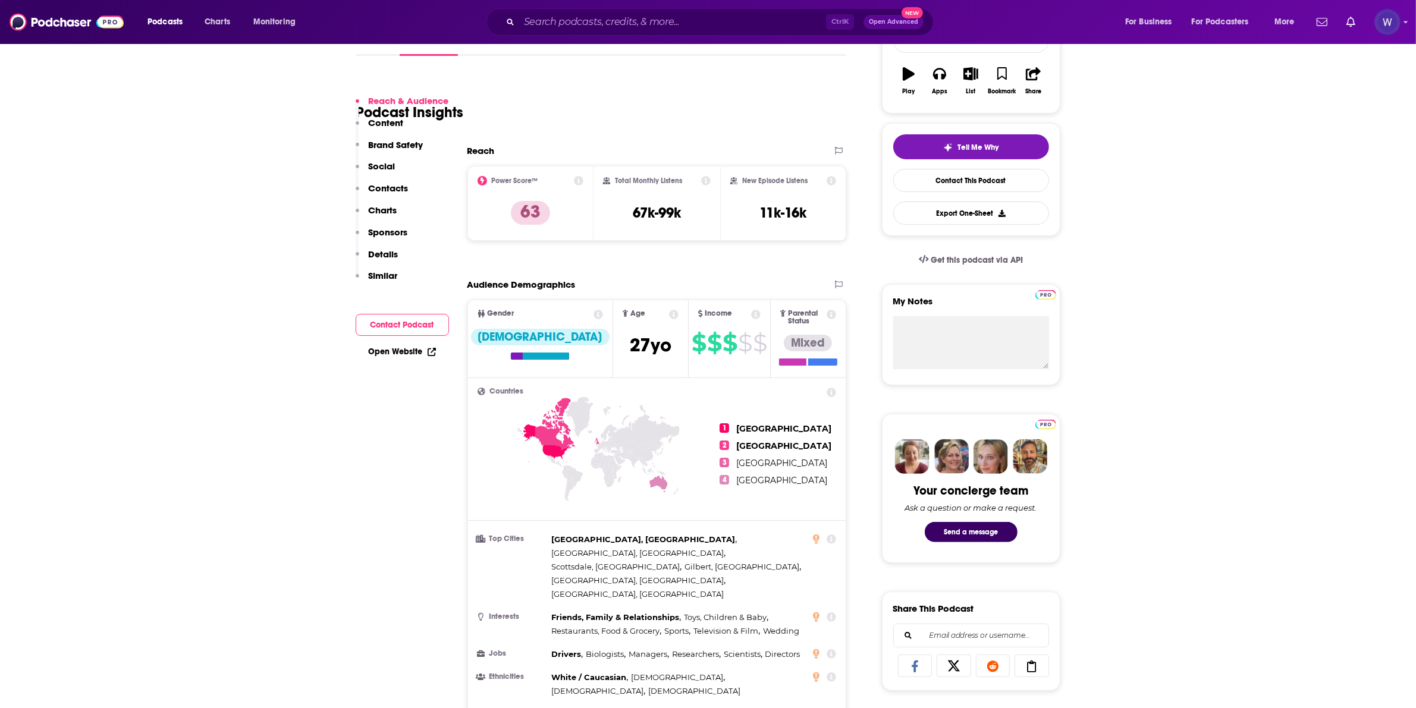
scroll to position [396, 0]
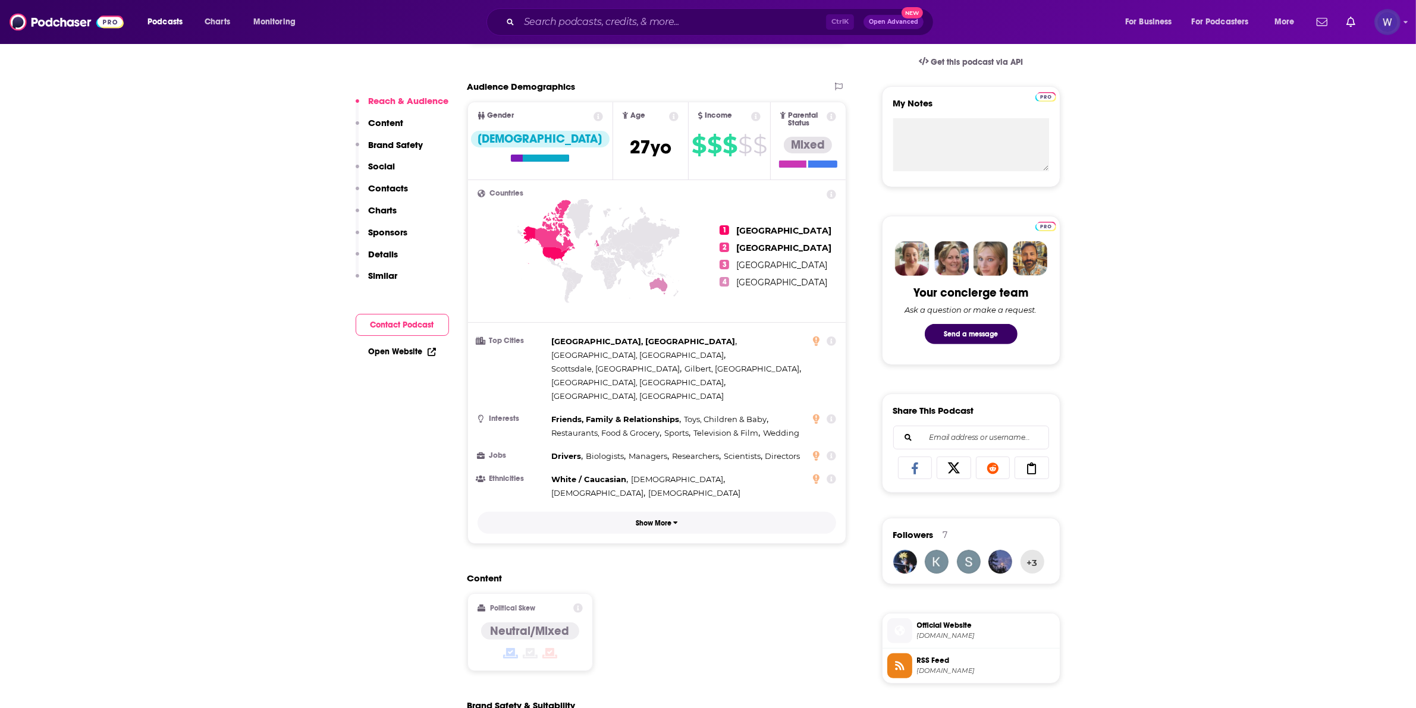
click at [673, 519] on icon "button" at bounding box center [675, 522] width 5 height 7
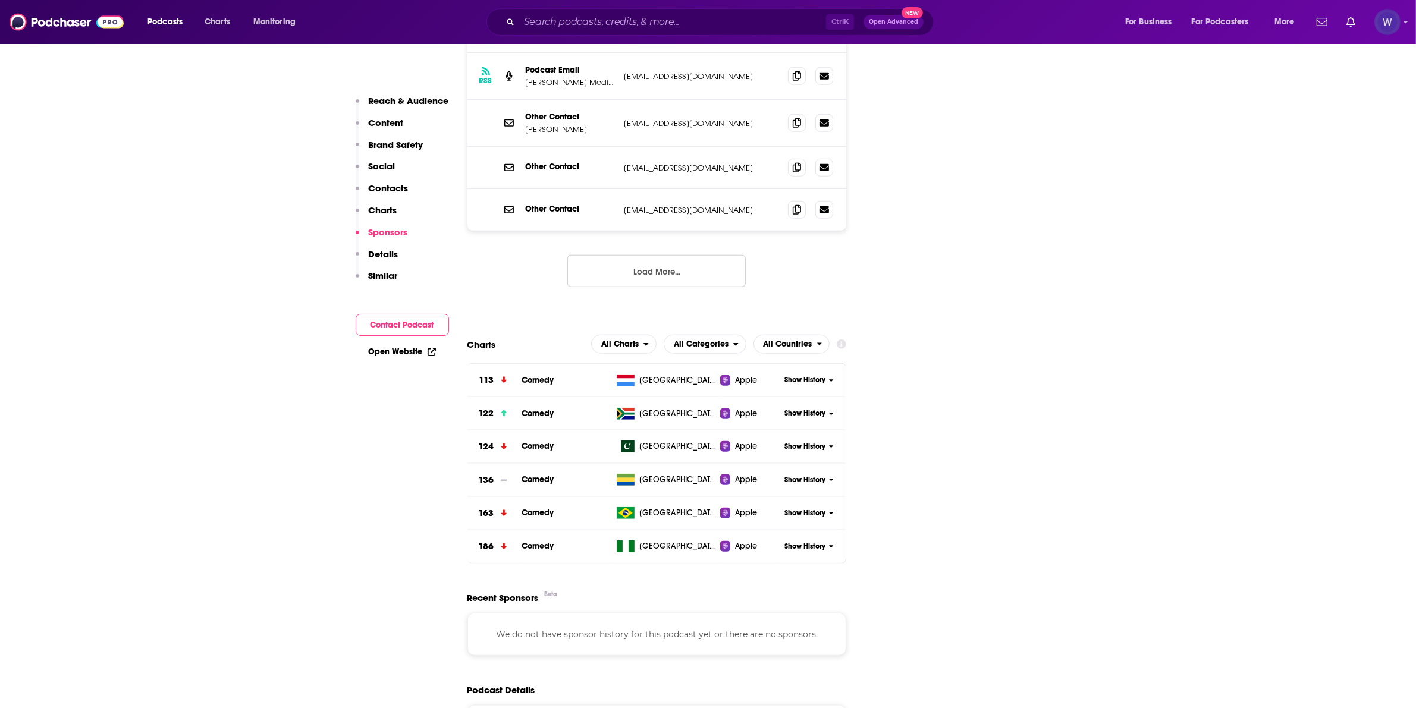
scroll to position [1435, 0]
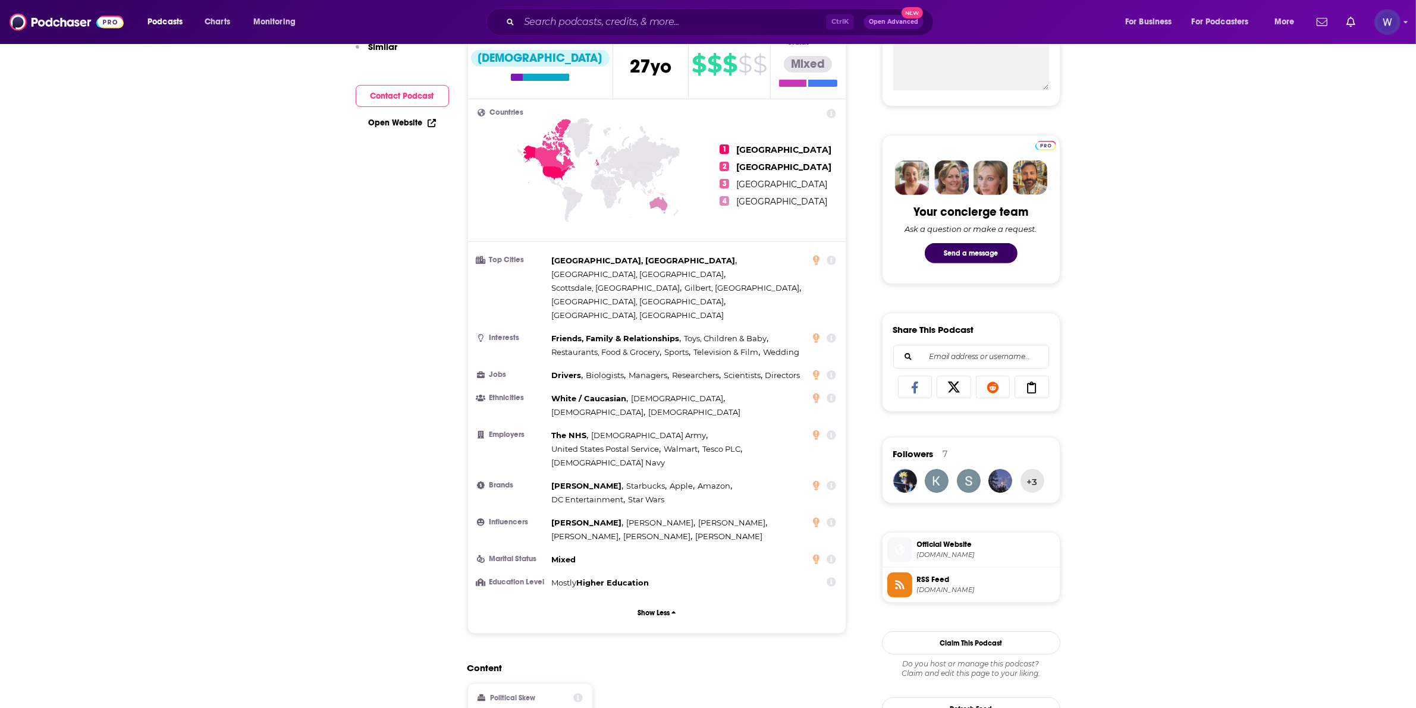
scroll to position [198, 0]
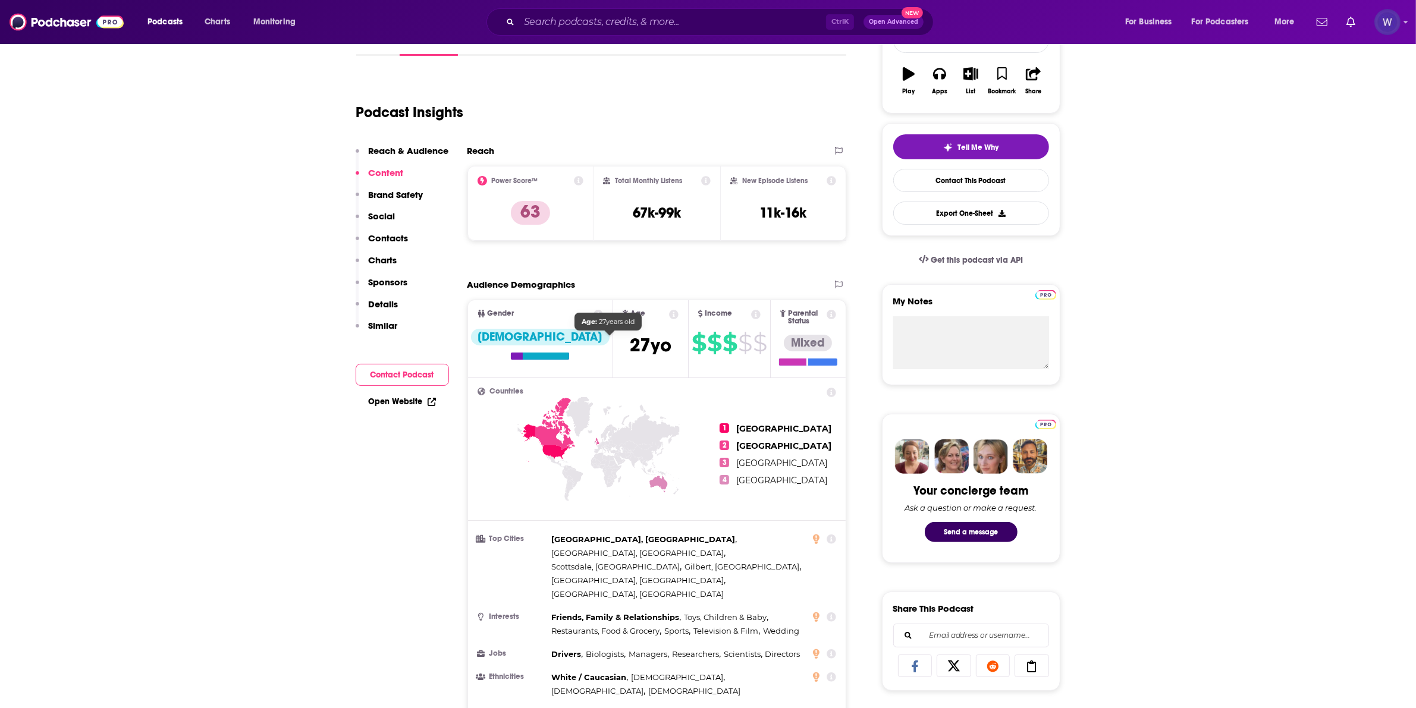
click at [630, 351] on span "27 yo" at bounding box center [651, 345] width 42 height 23
click at [630, 349] on span "27 yo" at bounding box center [651, 345] width 42 height 23
click at [630, 348] on span "27 yo" at bounding box center [651, 345] width 42 height 23
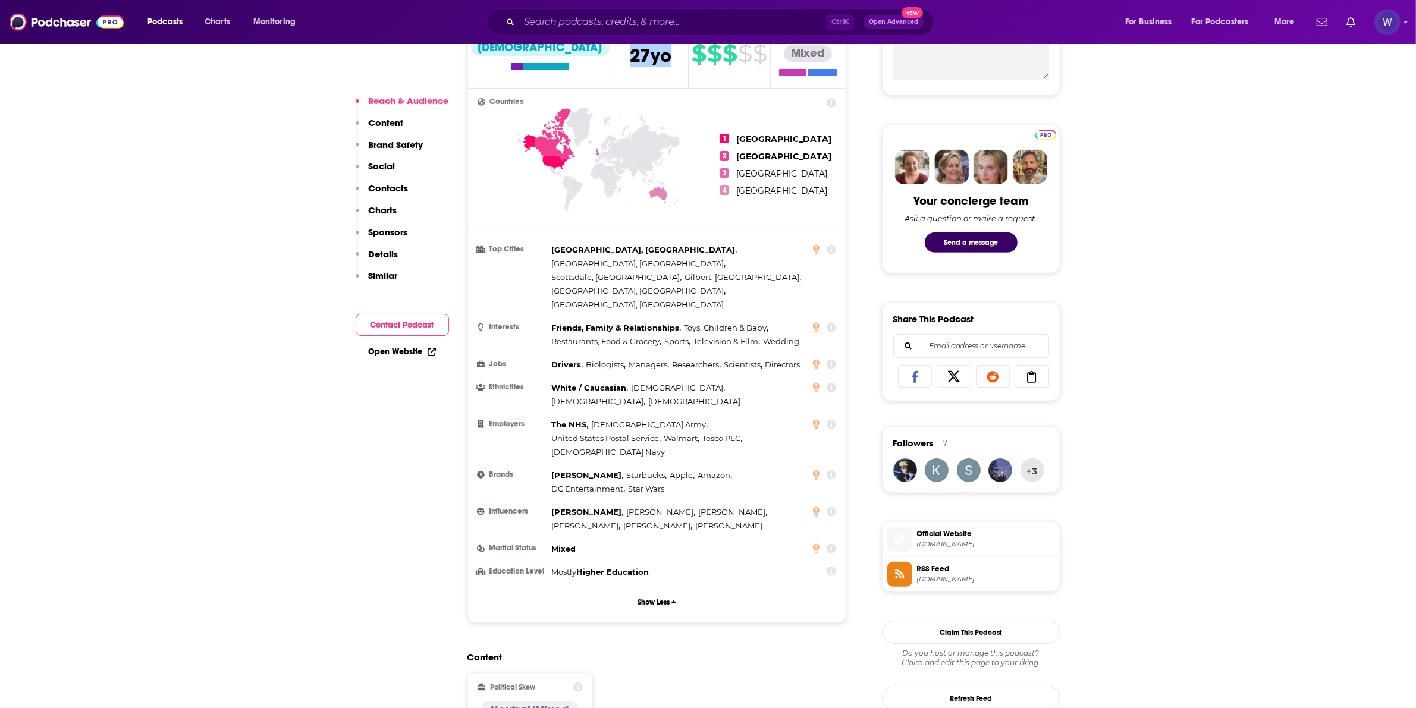
scroll to position [595, 0]
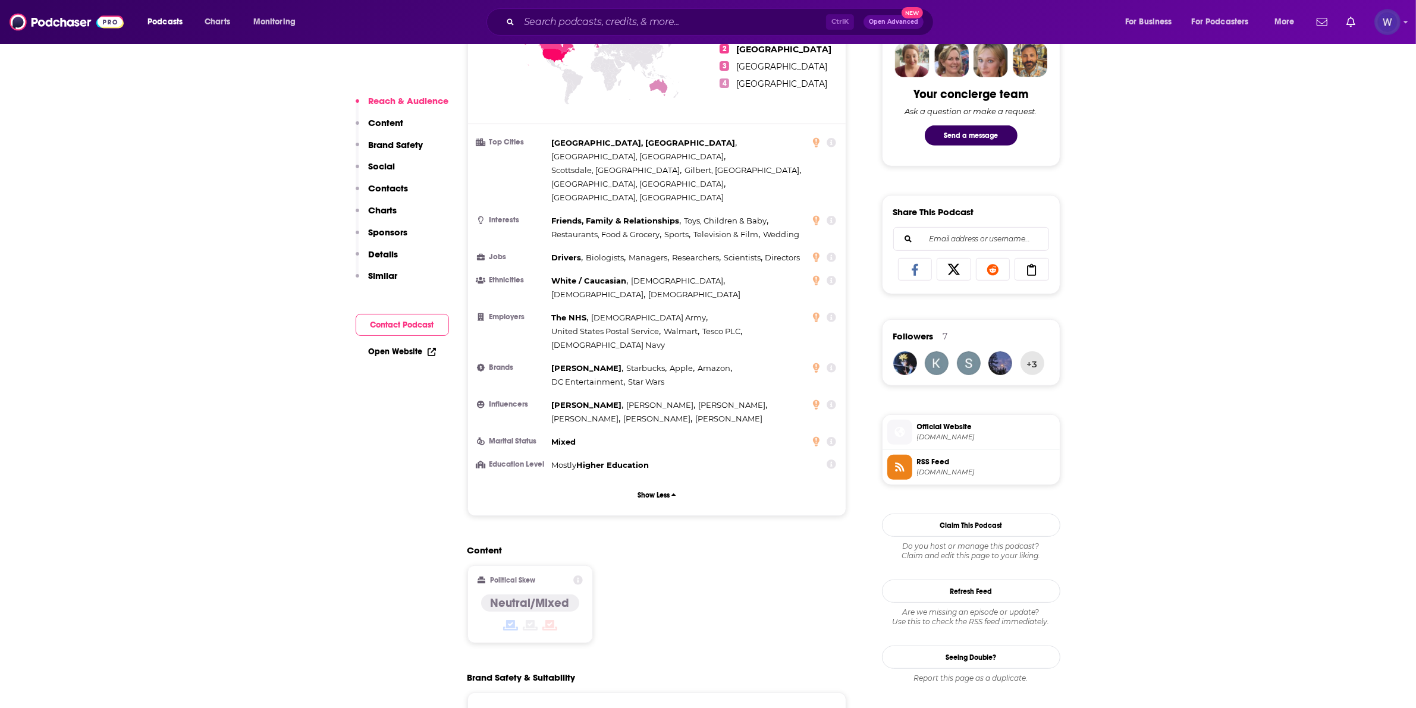
click at [678, 378] on ul "Top Cities Phoenix, AZ , Tucson, AZ , Scottsdale, AZ , Gilbert, AZ , Mesa, AZ ,…" at bounding box center [656, 304] width 359 height 336
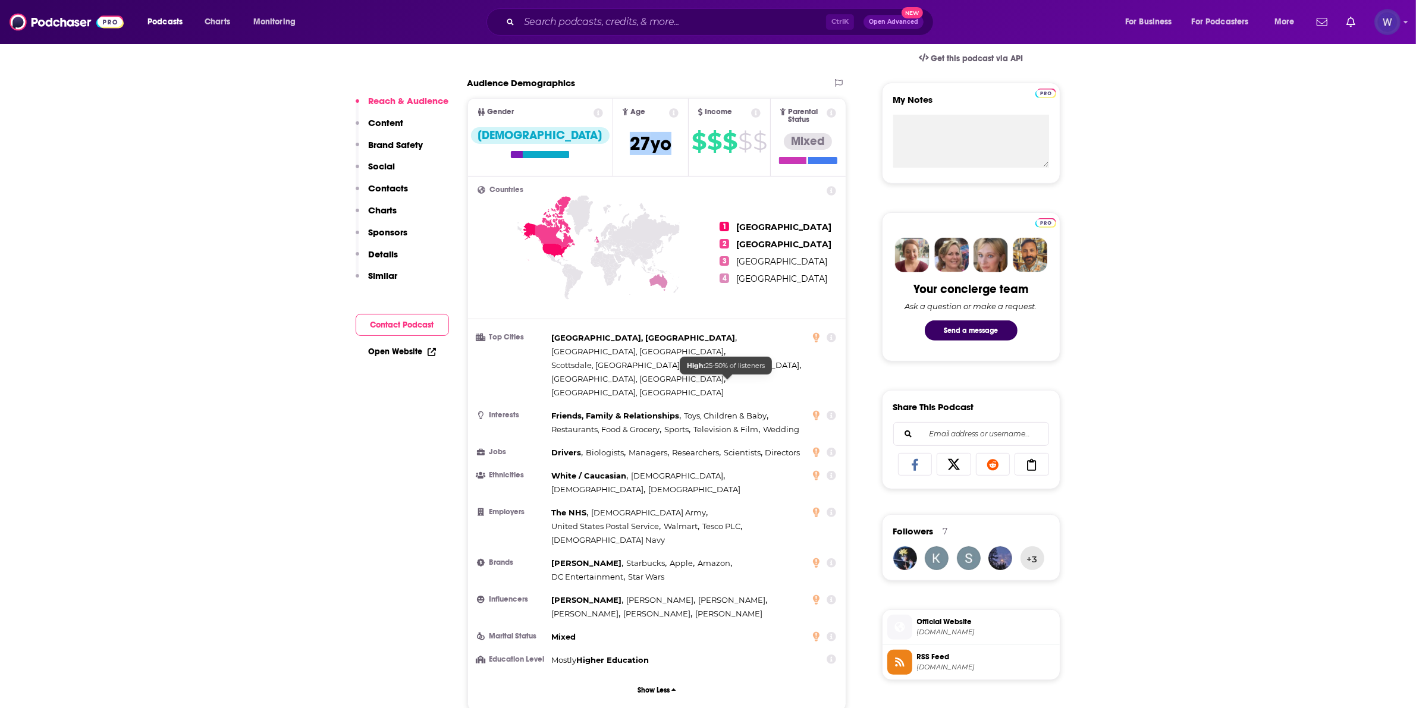
scroll to position [396, 0]
